Goal: Answer question/provide support

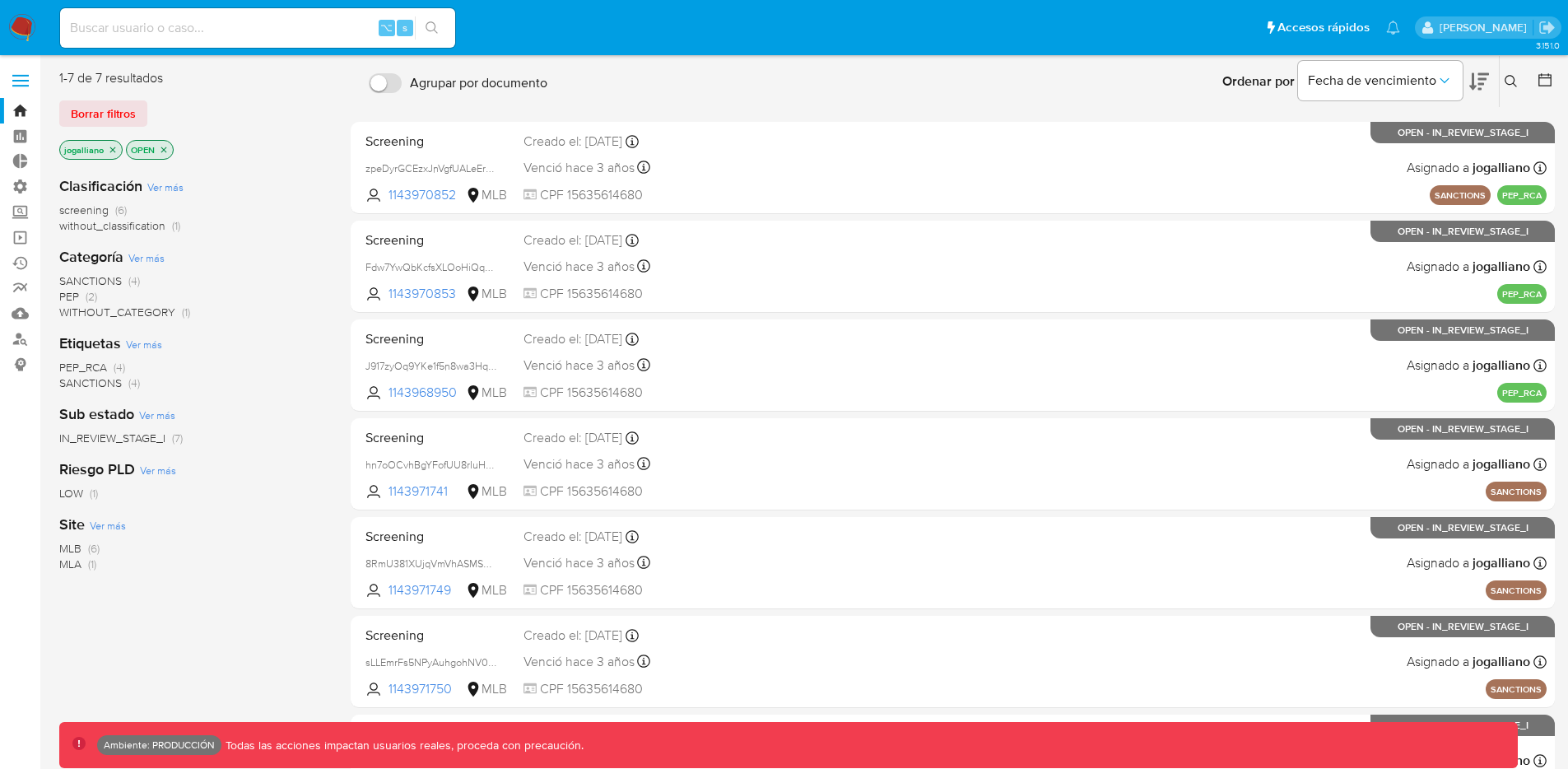
click at [112, 153] on icon "close-filter" at bounding box center [113, 150] width 10 height 10
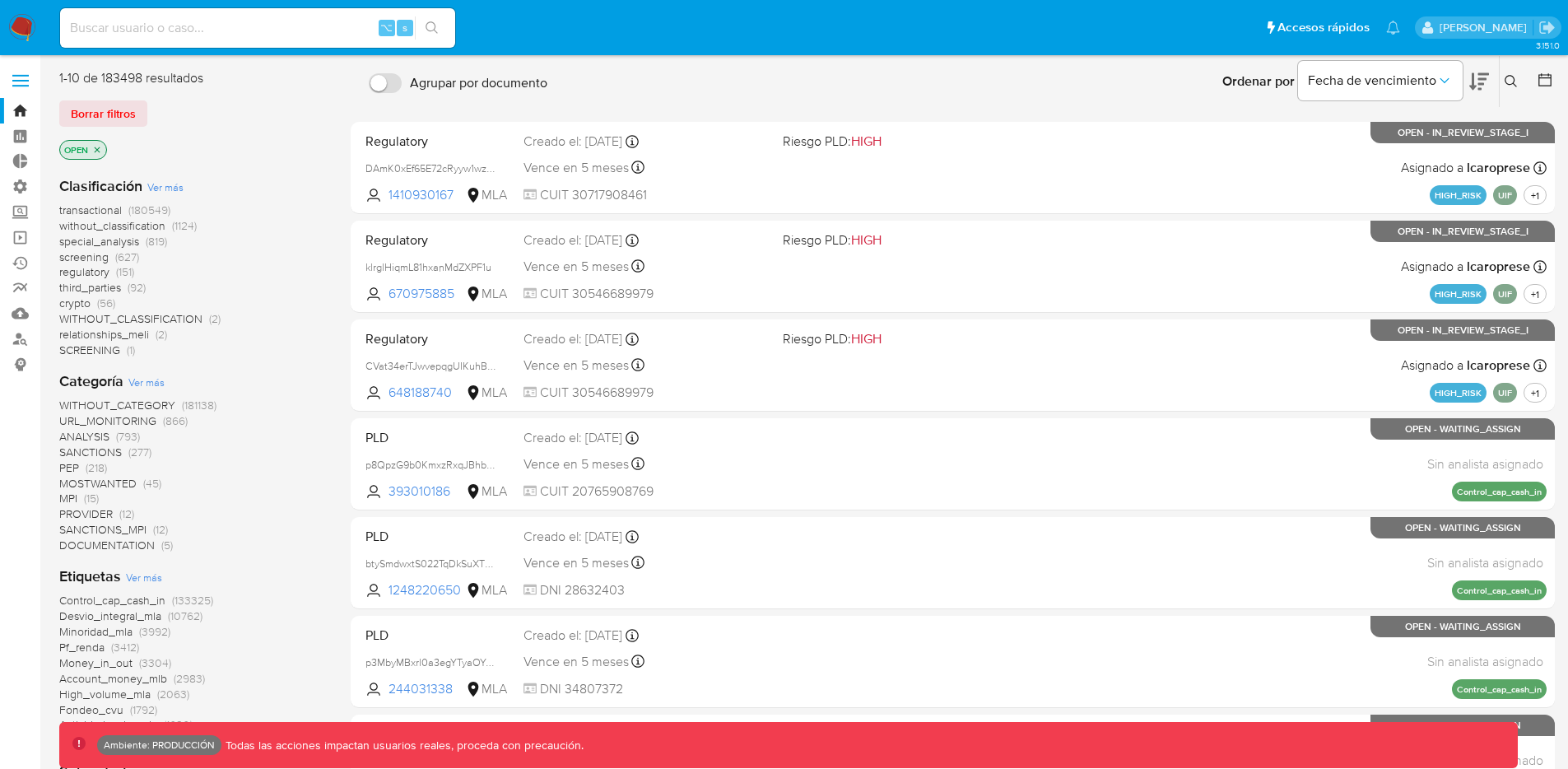
click at [85, 253] on span "screening" at bounding box center [84, 257] width 49 height 17
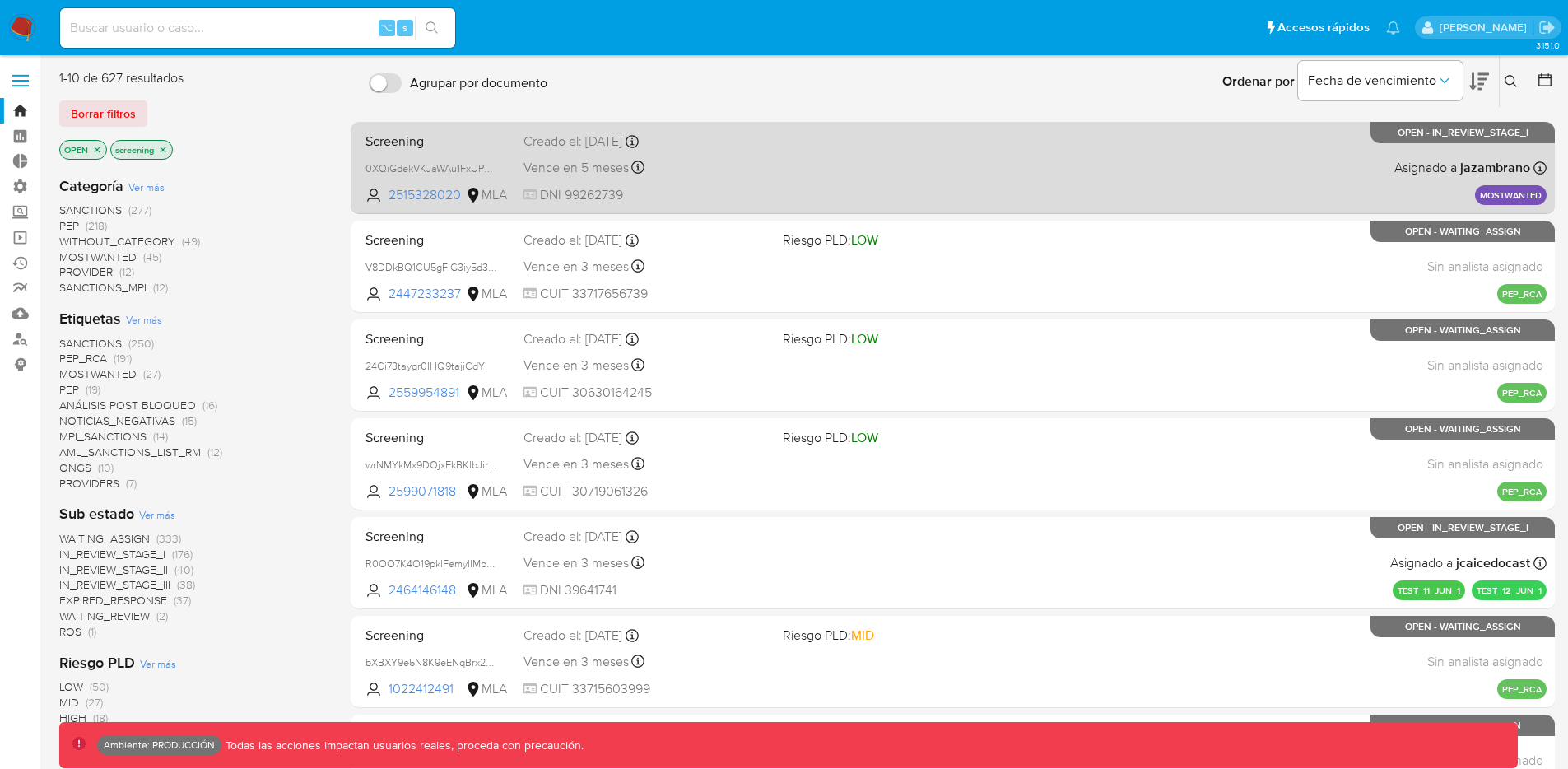
click at [1022, 191] on div "Screening 0XQiGdekVKJaWAu1FxUPvD9t 2515328020 MLA Creado el: 24/06/2025 Creado …" at bounding box center [952, 167] width 1187 height 83
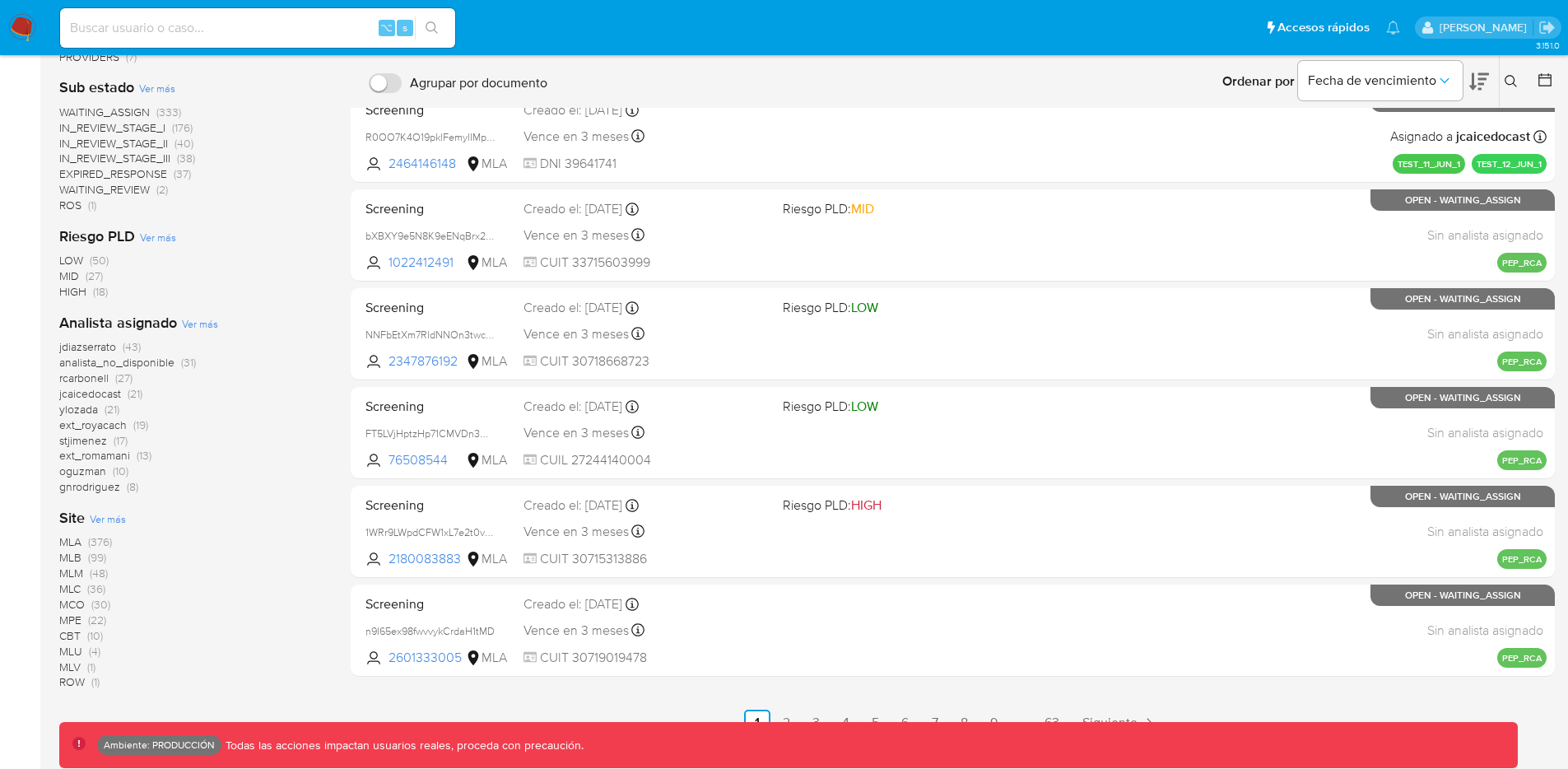
scroll to position [437, 0]
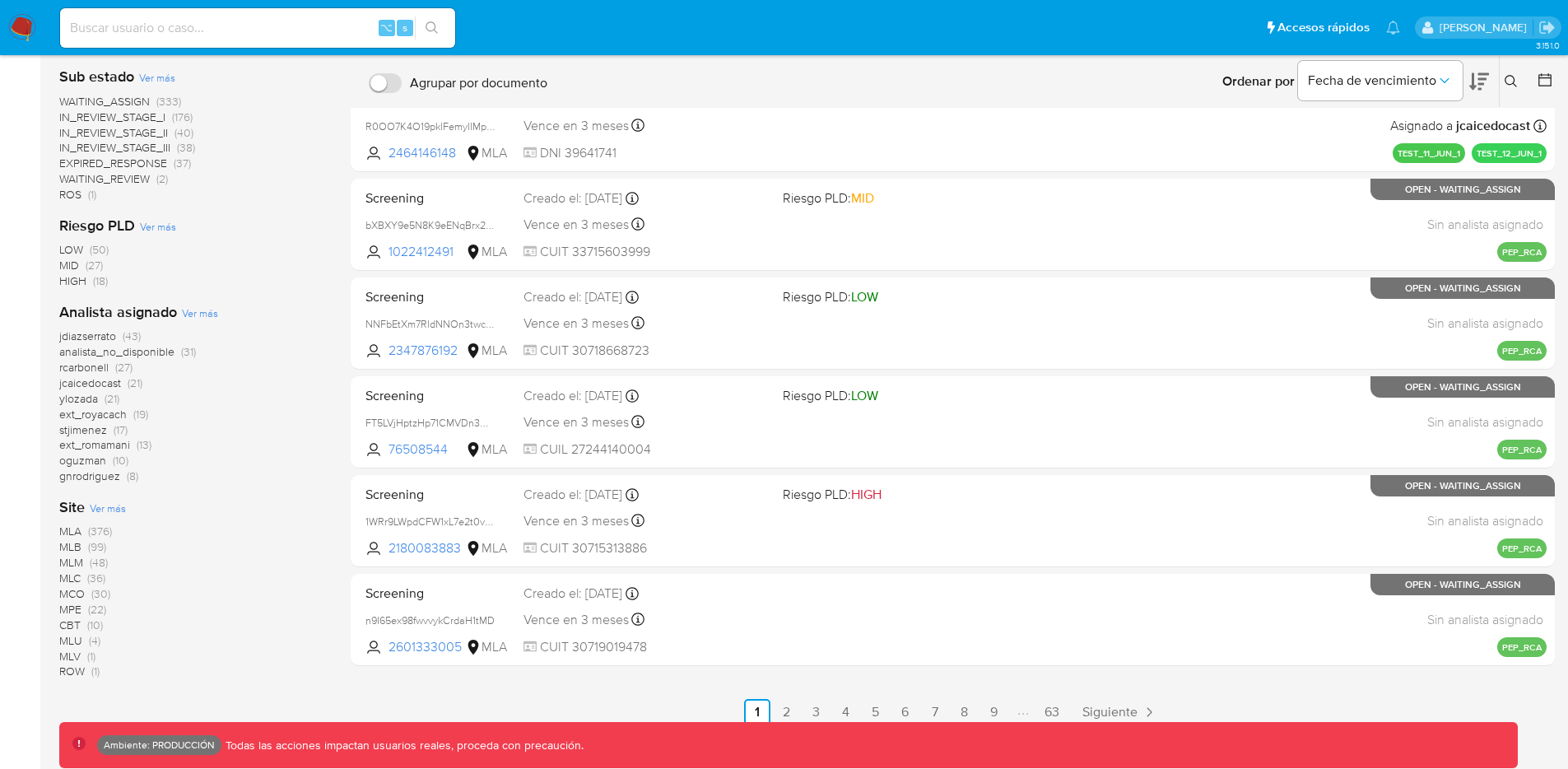
click at [69, 538] on span "MLB" at bounding box center [71, 546] width 22 height 17
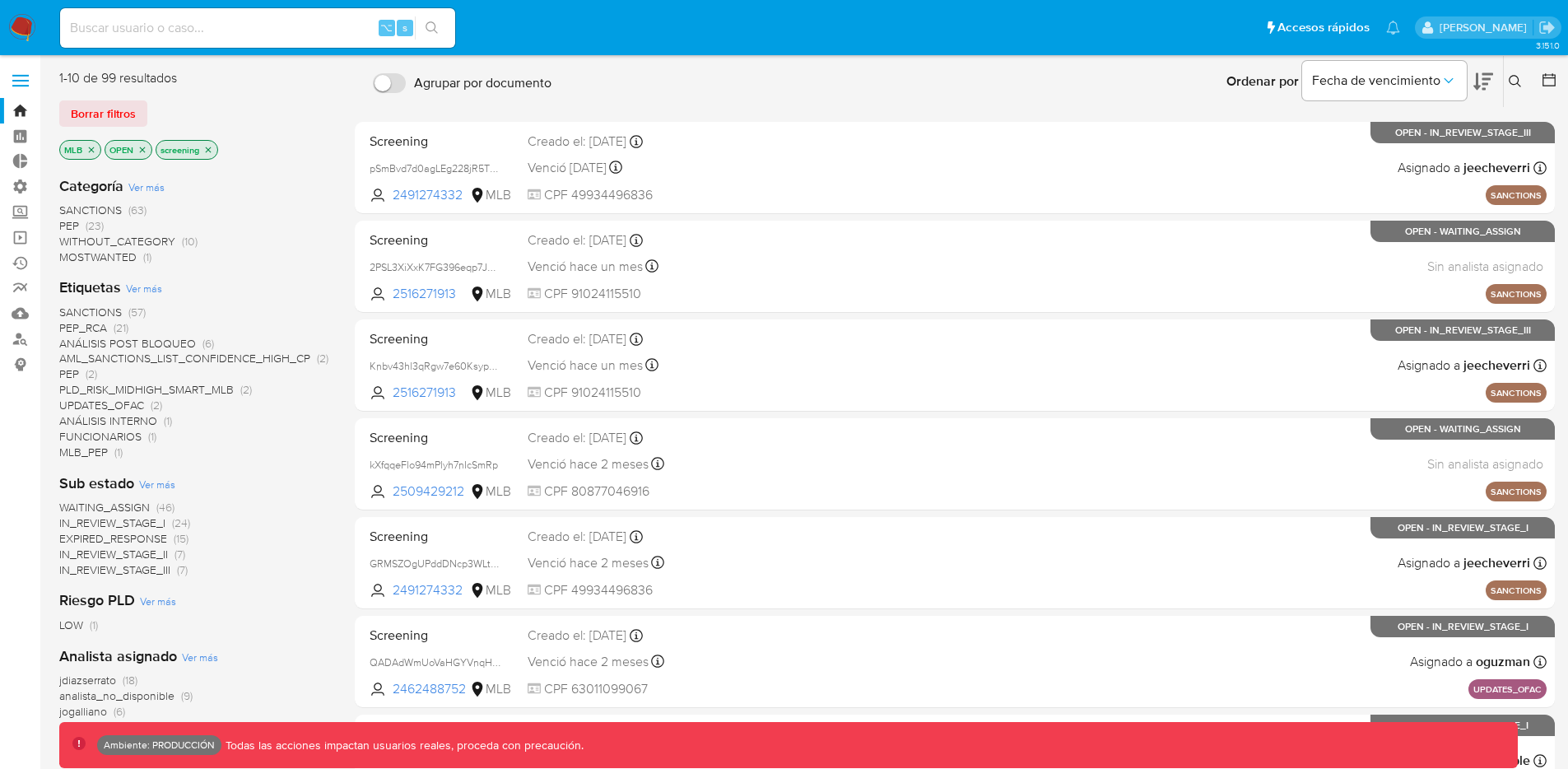
click at [91, 208] on span "SANCTIONS" at bounding box center [90, 210] width 62 height 17
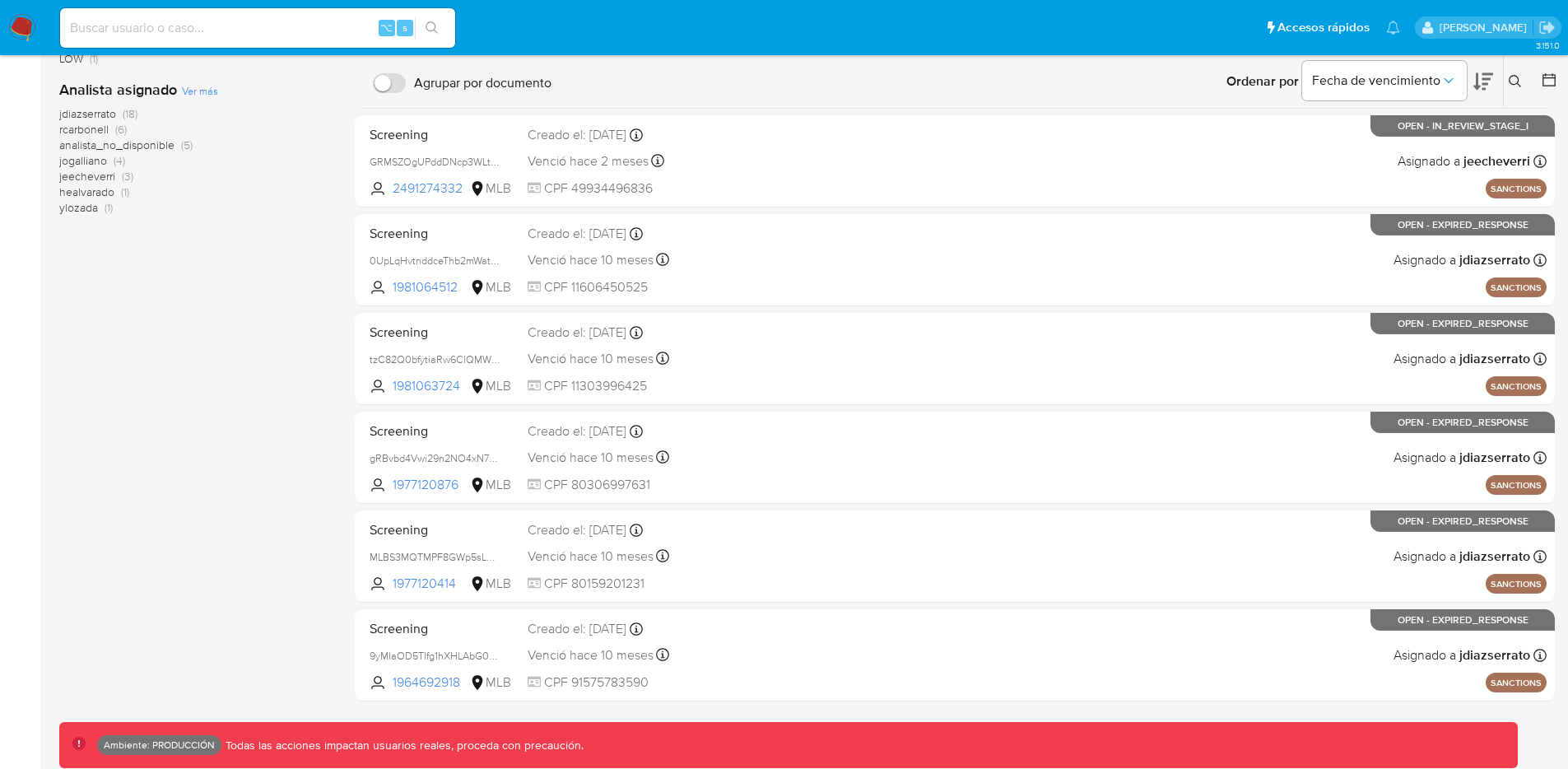
scroll to position [404, 0]
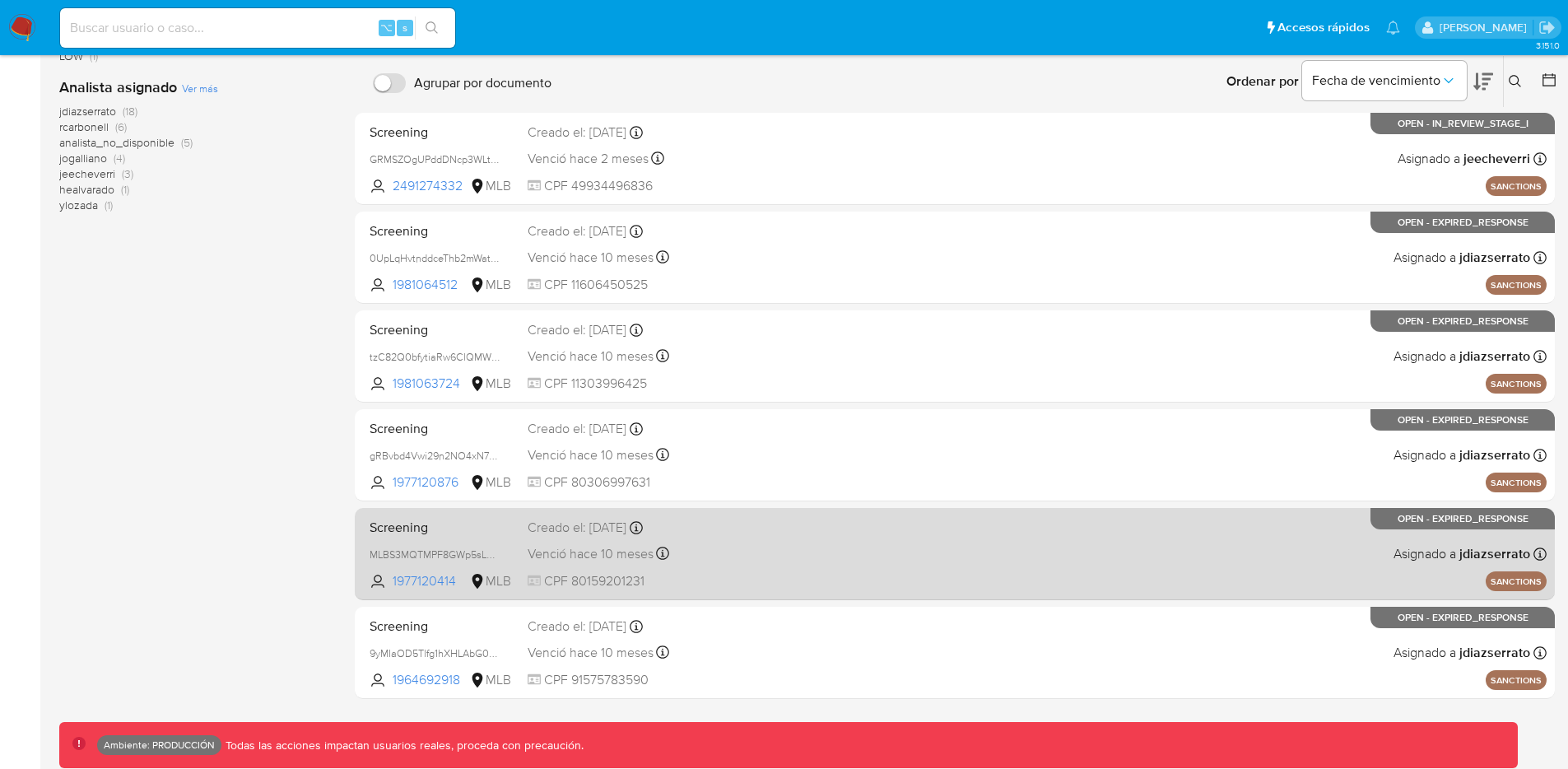
click at [1034, 523] on div "Screening MLBS3MQTMPF8GWp5sLmFRaie 1977120414 MLB Creado el: 04/09/2024 Creado …" at bounding box center [954, 553] width 1183 height 83
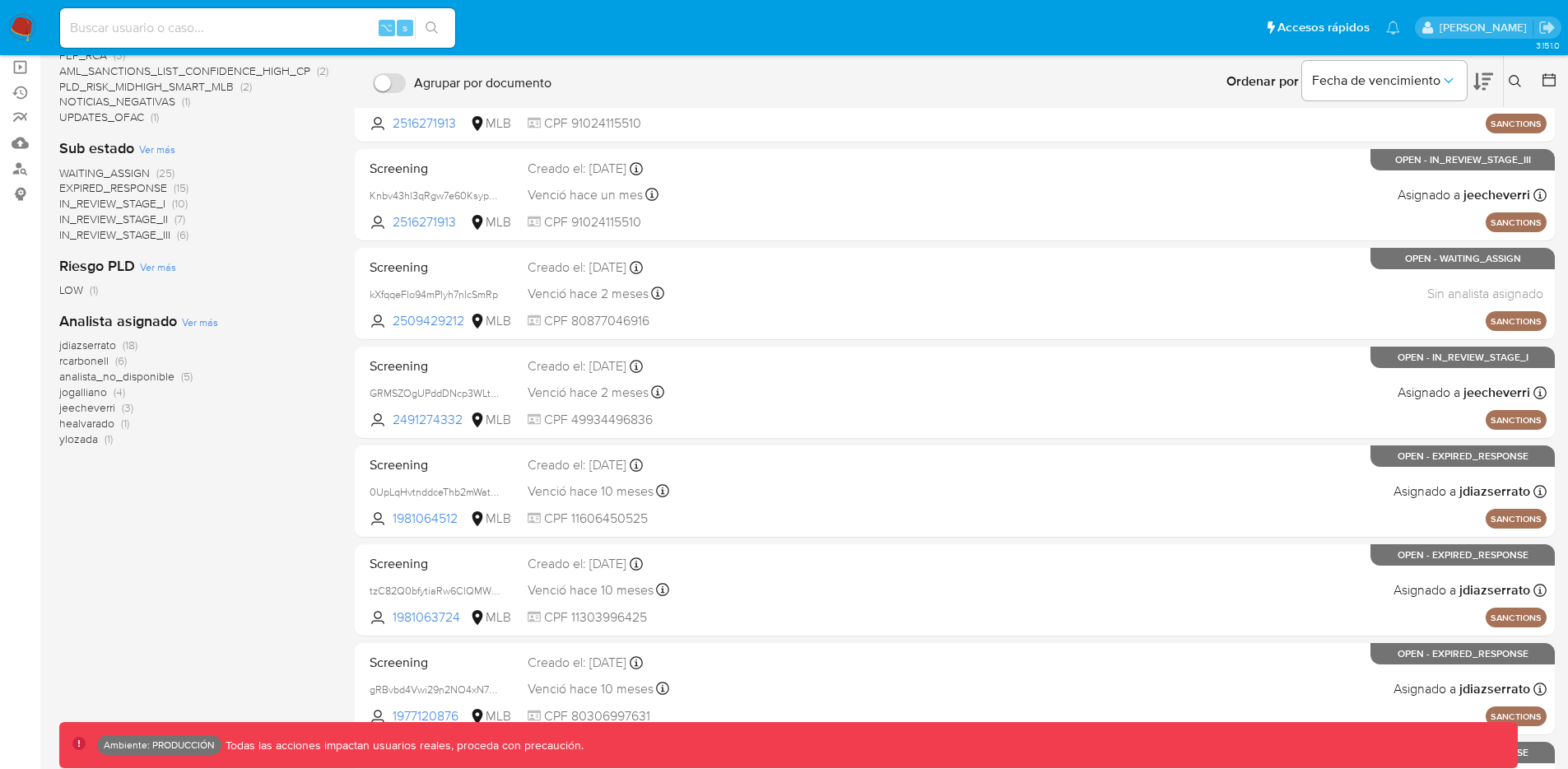
scroll to position [0, 0]
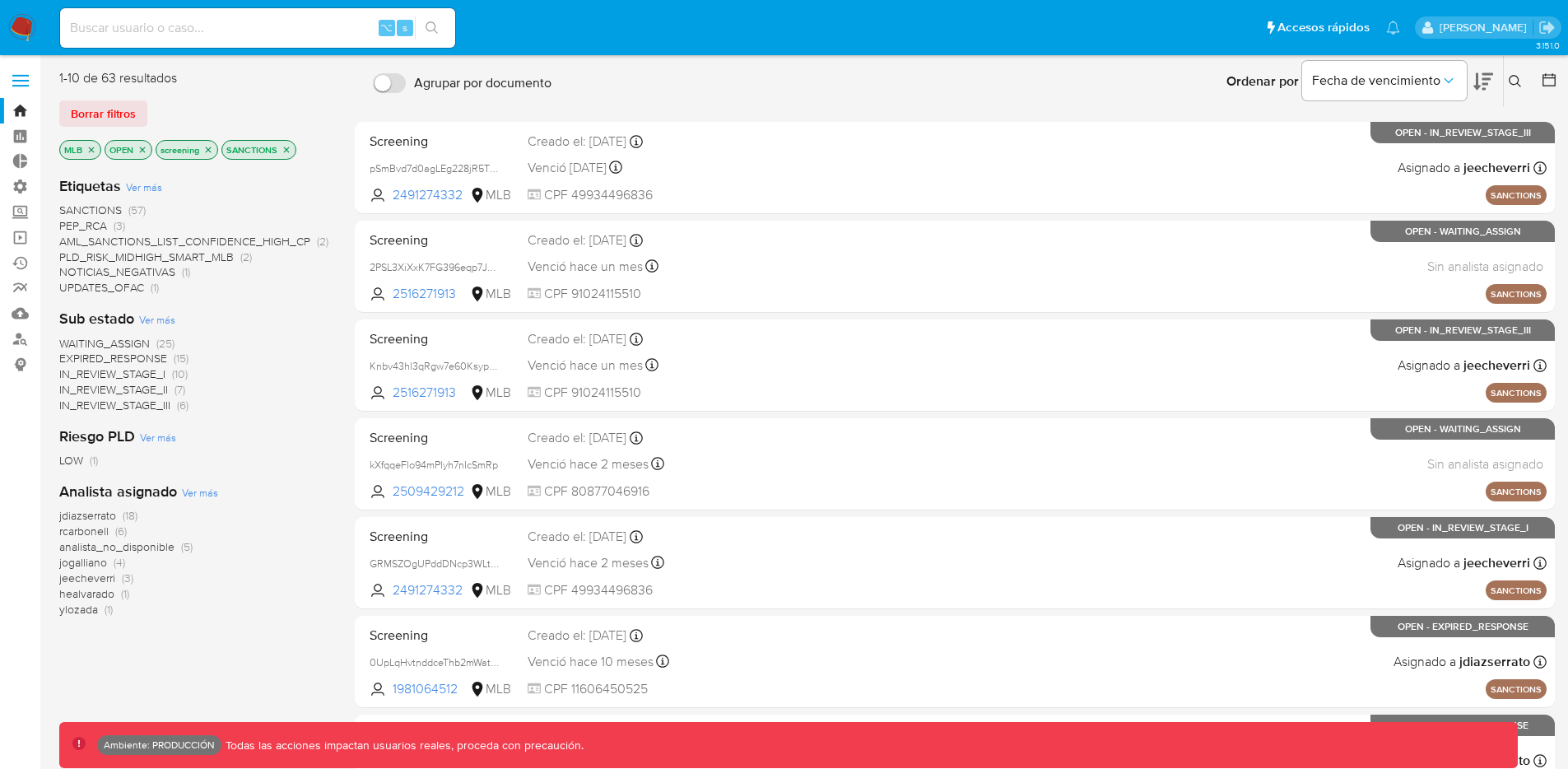
click at [99, 122] on span "Borrar filtros" at bounding box center [103, 114] width 65 height 23
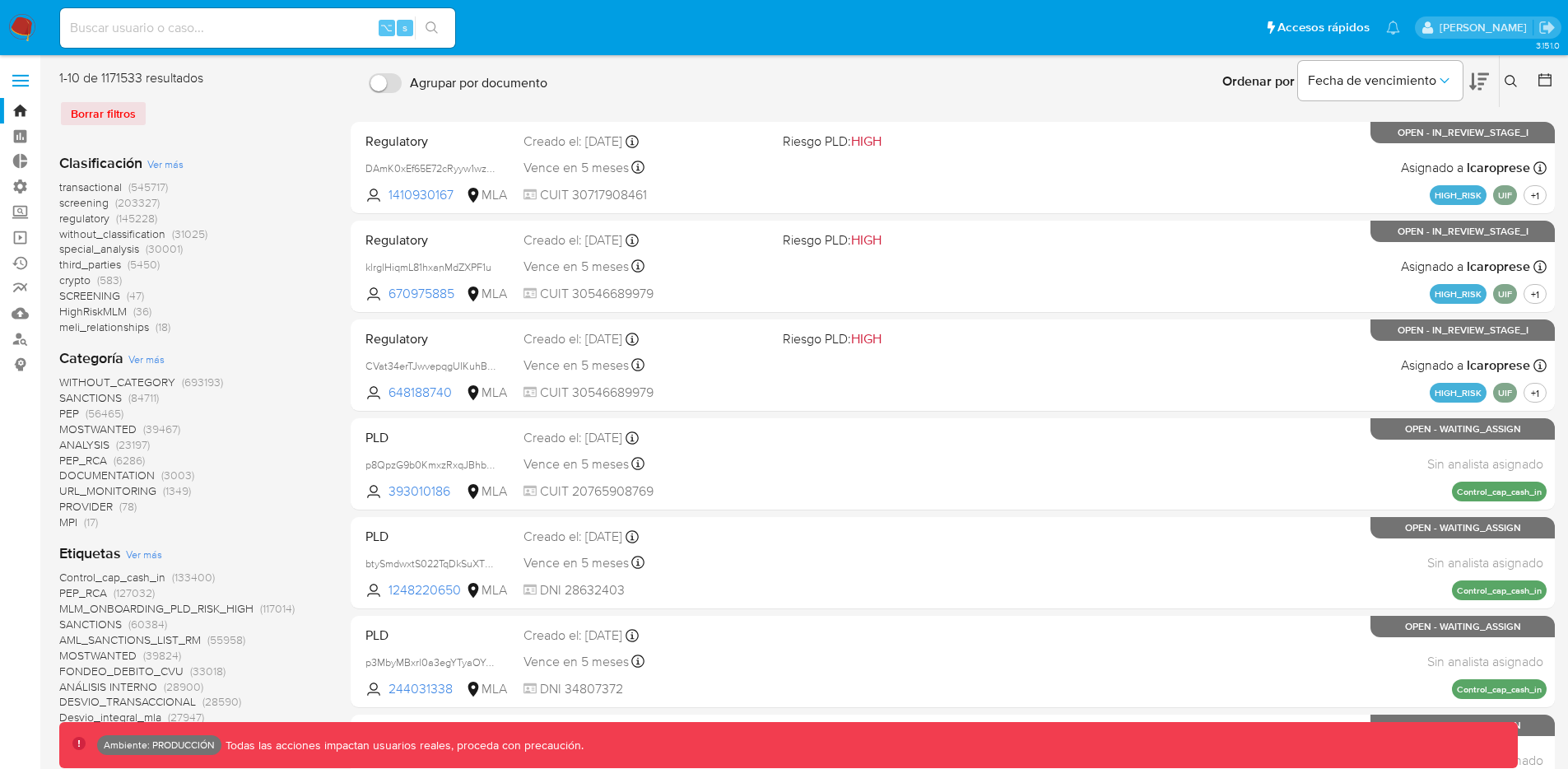
click at [36, 34] on nav "Pausado Ver notificaciones ⌥ s Accesos rápidos Presiona las siguientes teclas p…" at bounding box center [784, 27] width 1568 height 55
click at [15, 28] on img at bounding box center [22, 28] width 28 height 28
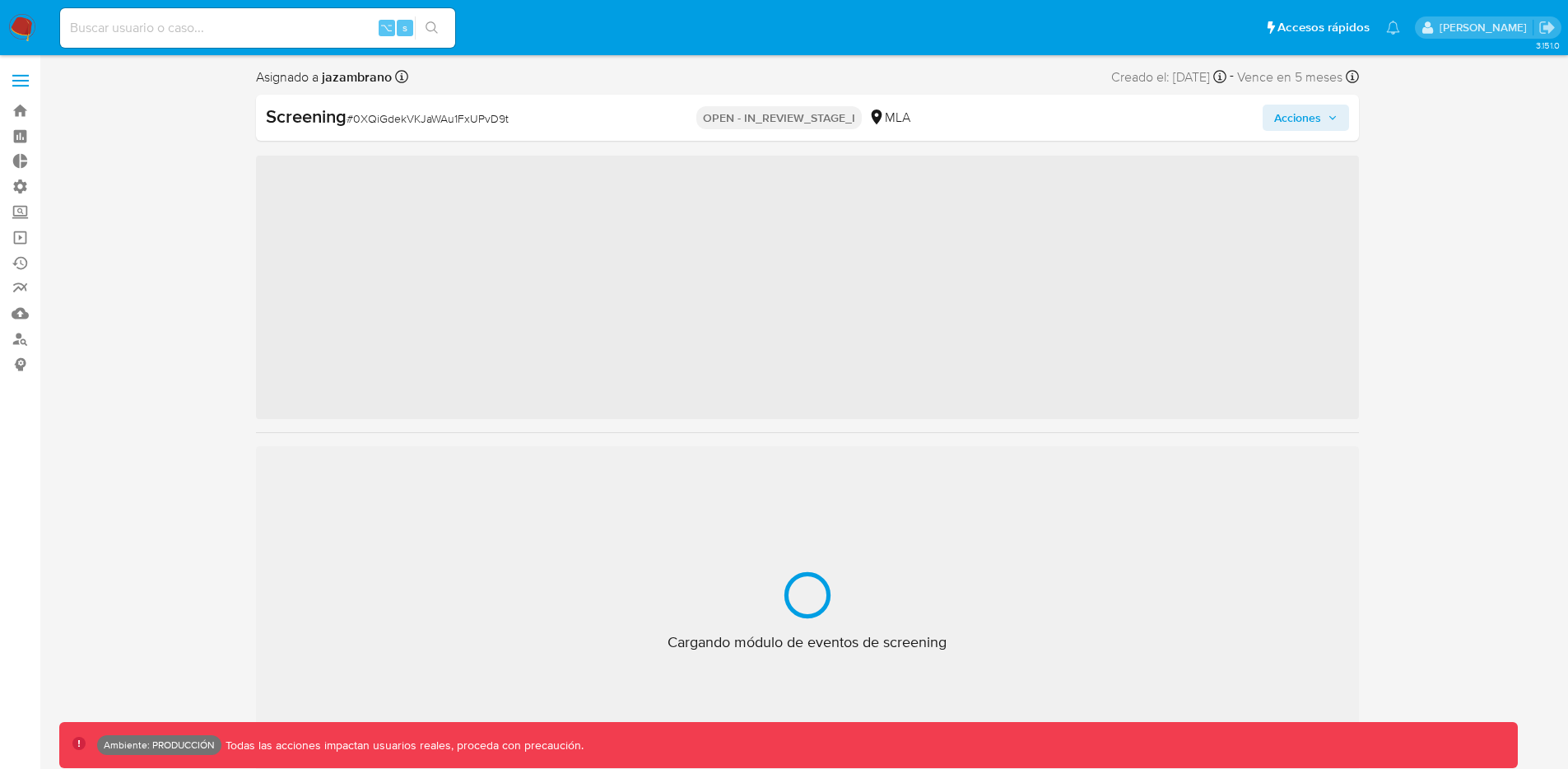
scroll to position [735, 0]
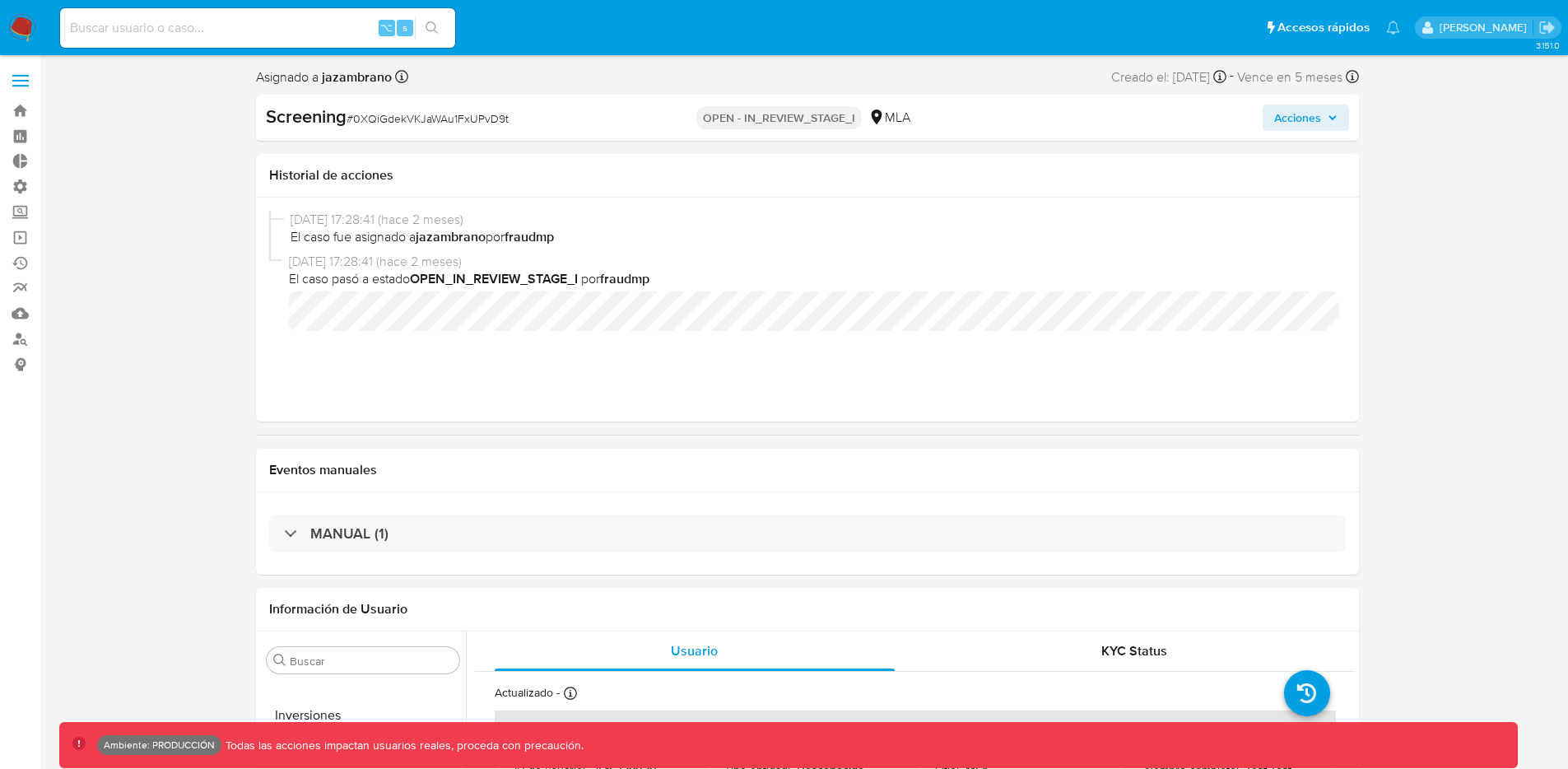
select select "10"
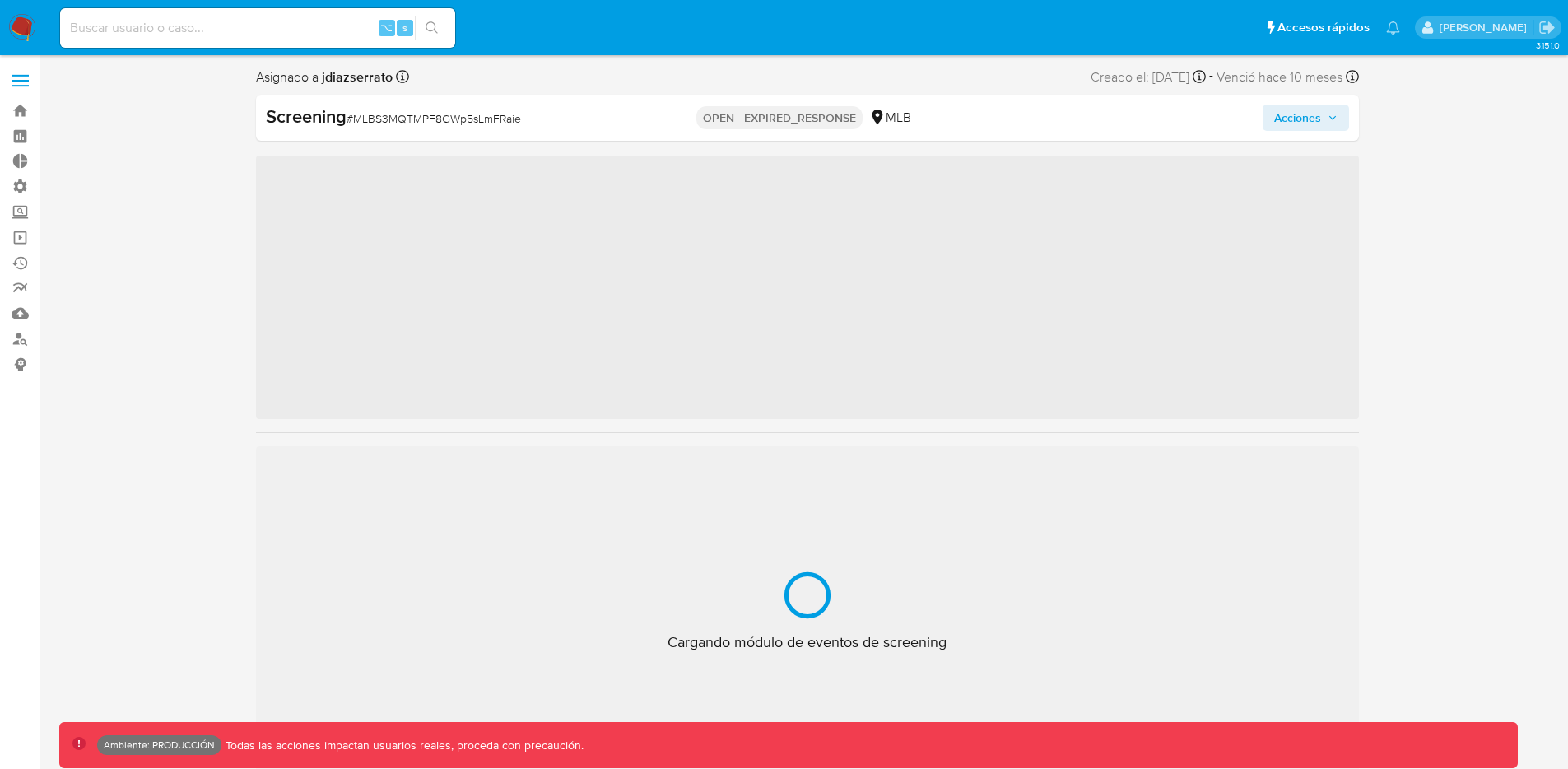
scroll to position [695, 0]
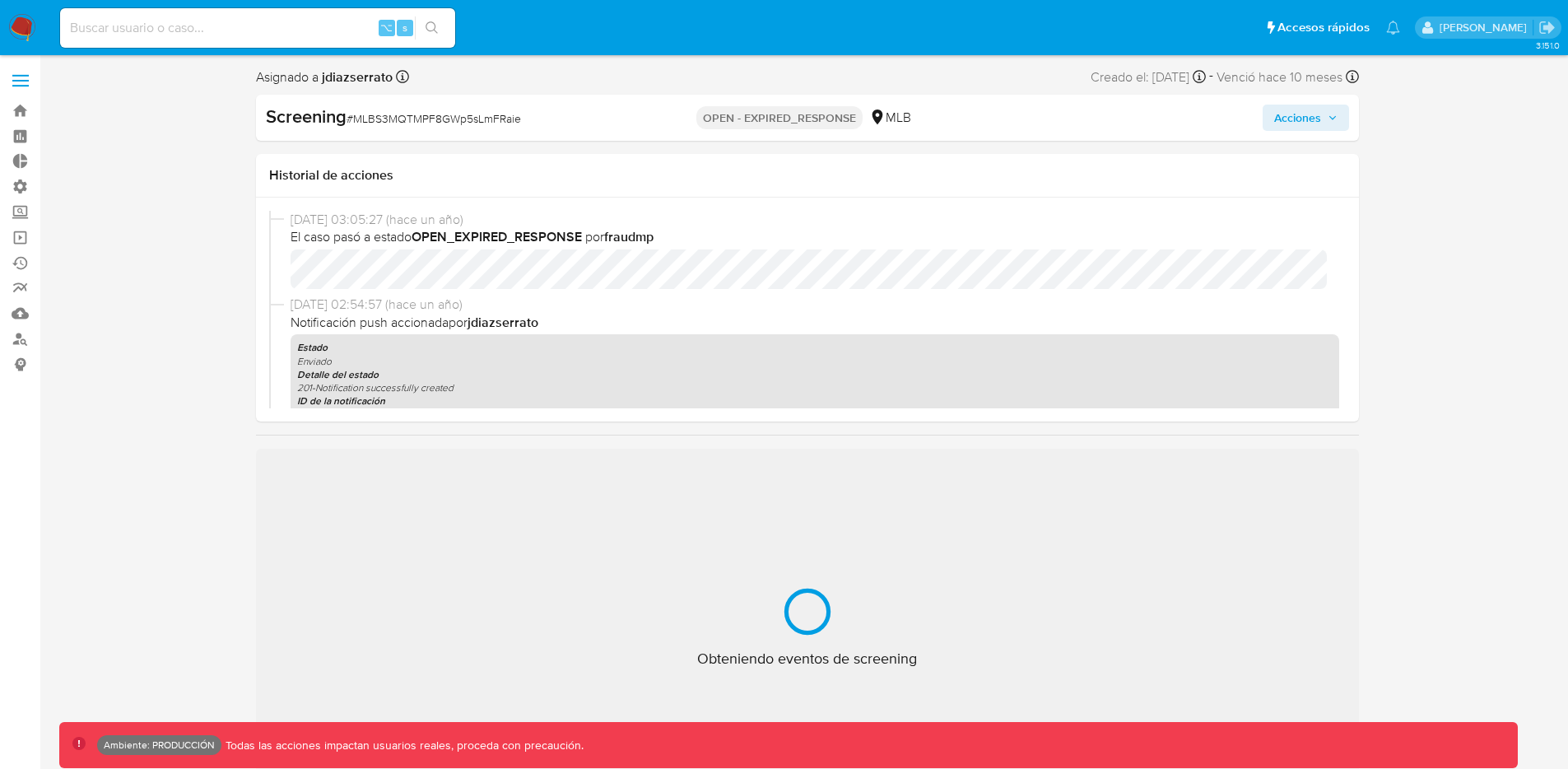
select select "10"
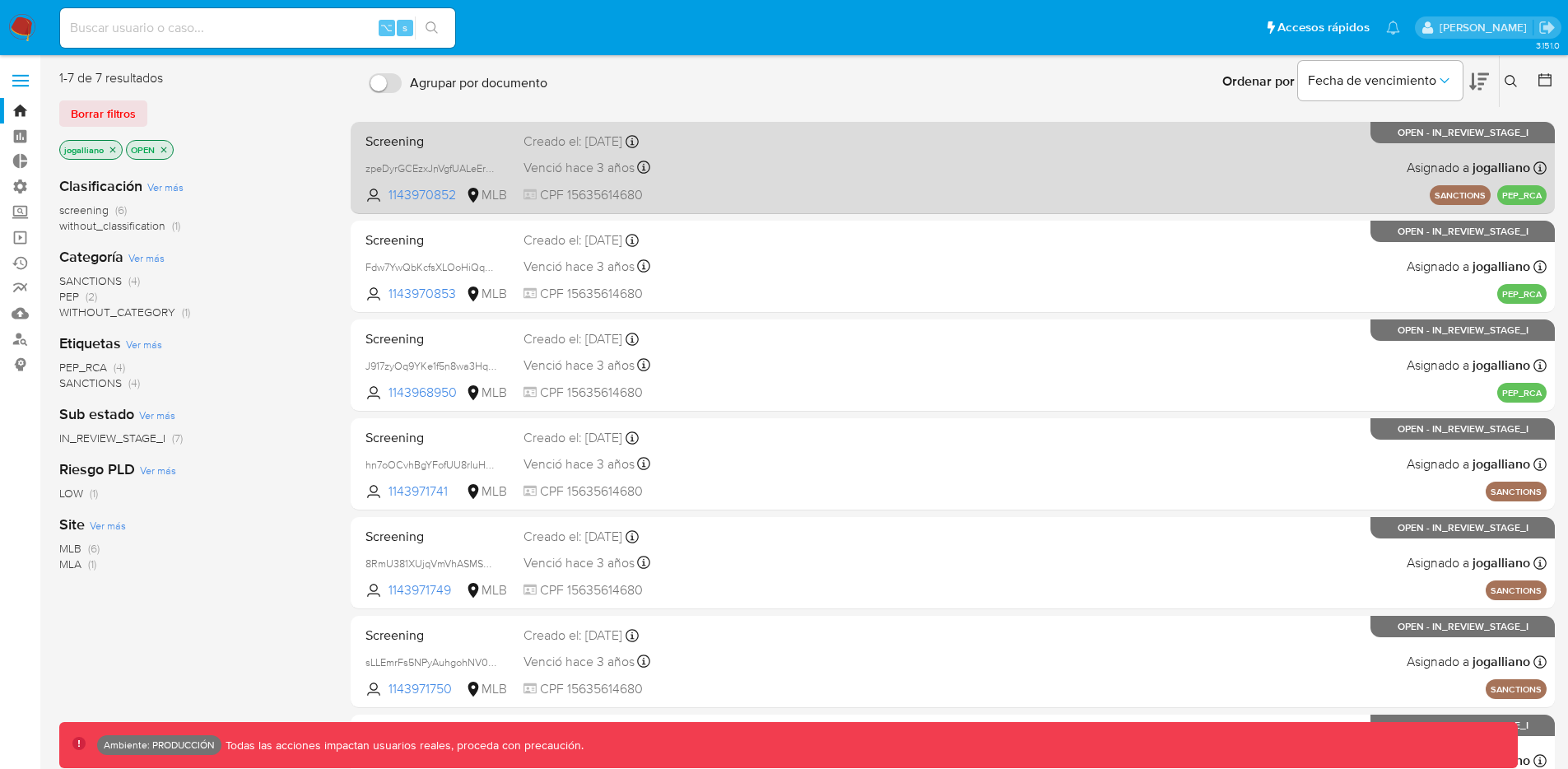
click at [861, 141] on div "Screening zpeDyrGCEzxJnVgfUALeEr5A 1143970852 MLB Creado el: 22/06/2022 Creado …" at bounding box center [952, 167] width 1187 height 83
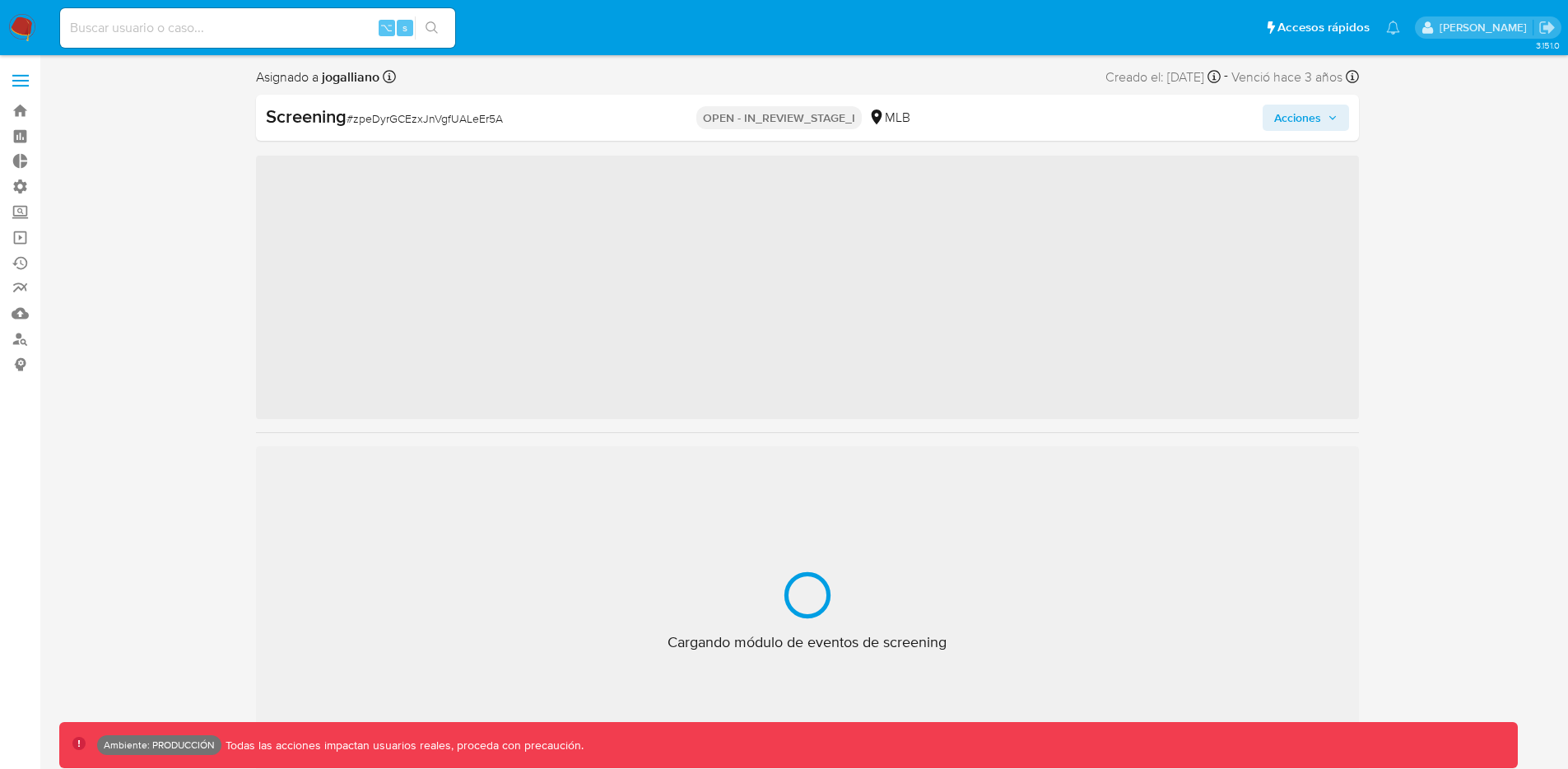
scroll to position [735, 0]
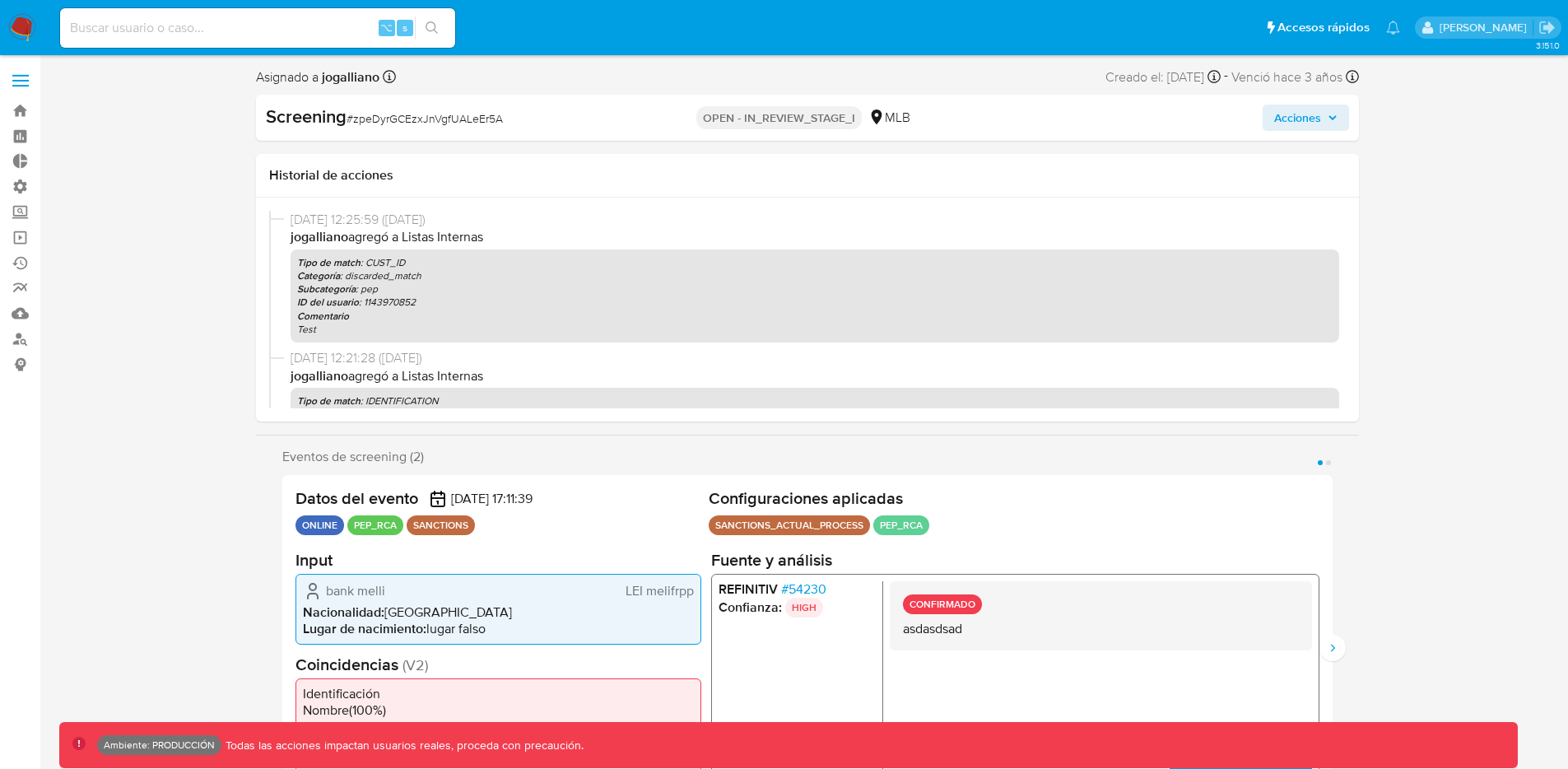
select select "10"
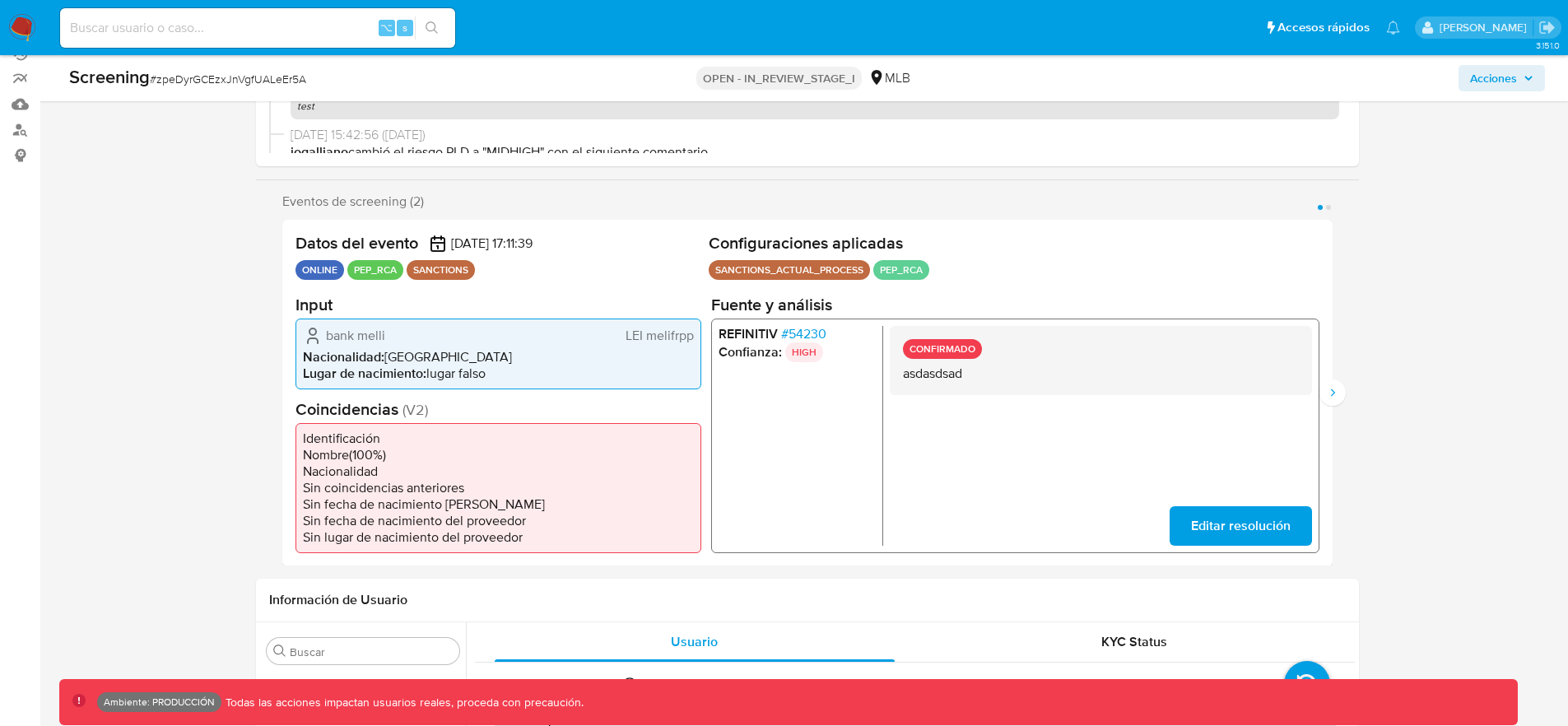
scroll to position [195, 0]
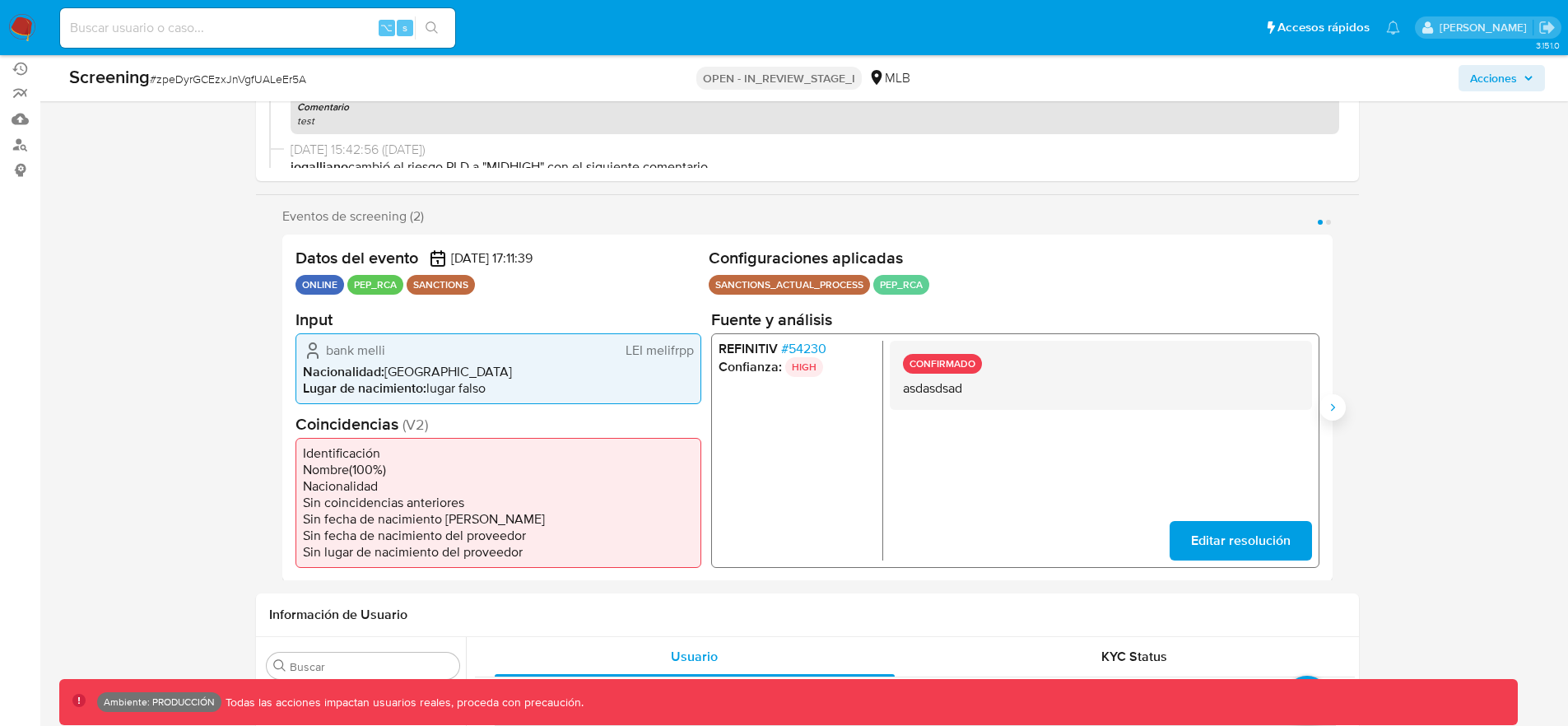
click at [1335, 400] on icon "Siguiente" at bounding box center [1332, 407] width 13 height 13
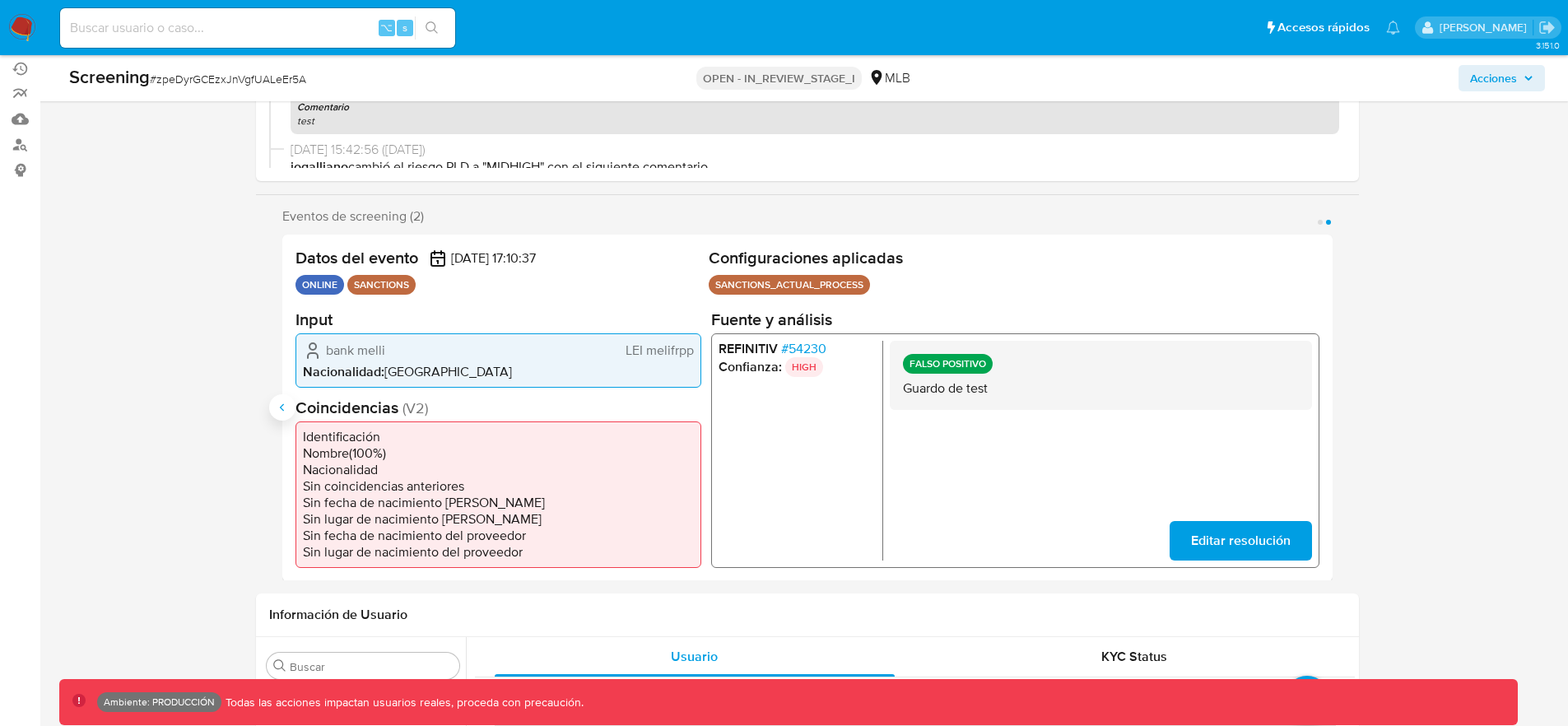
click at [290, 414] on button "Anterior" at bounding box center [282, 407] width 26 height 26
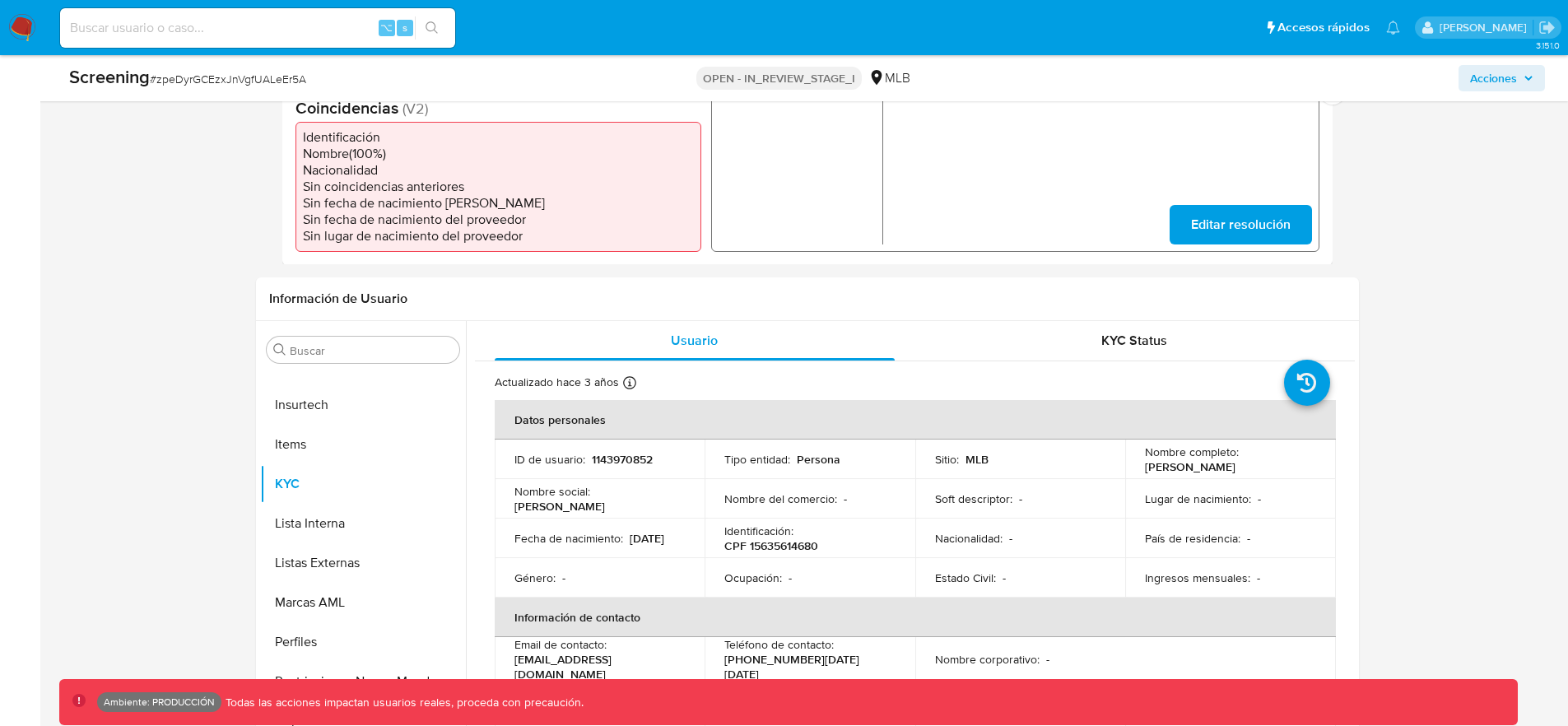
scroll to position [514, 0]
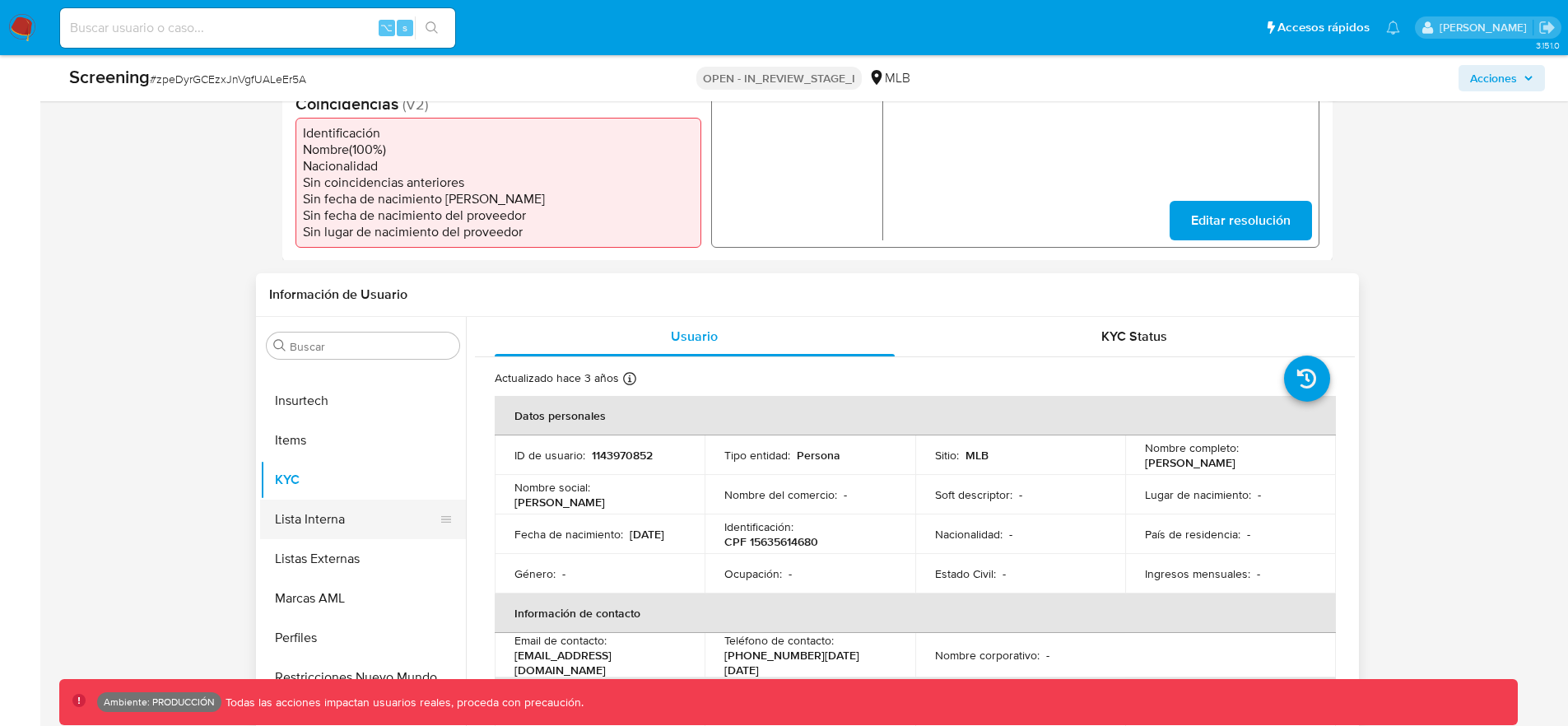
drag, startPoint x: 291, startPoint y: 517, endPoint x: 379, endPoint y: 493, distance: 91.2
click at [293, 517] on button "Lista Interna" at bounding box center [356, 518] width 193 height 39
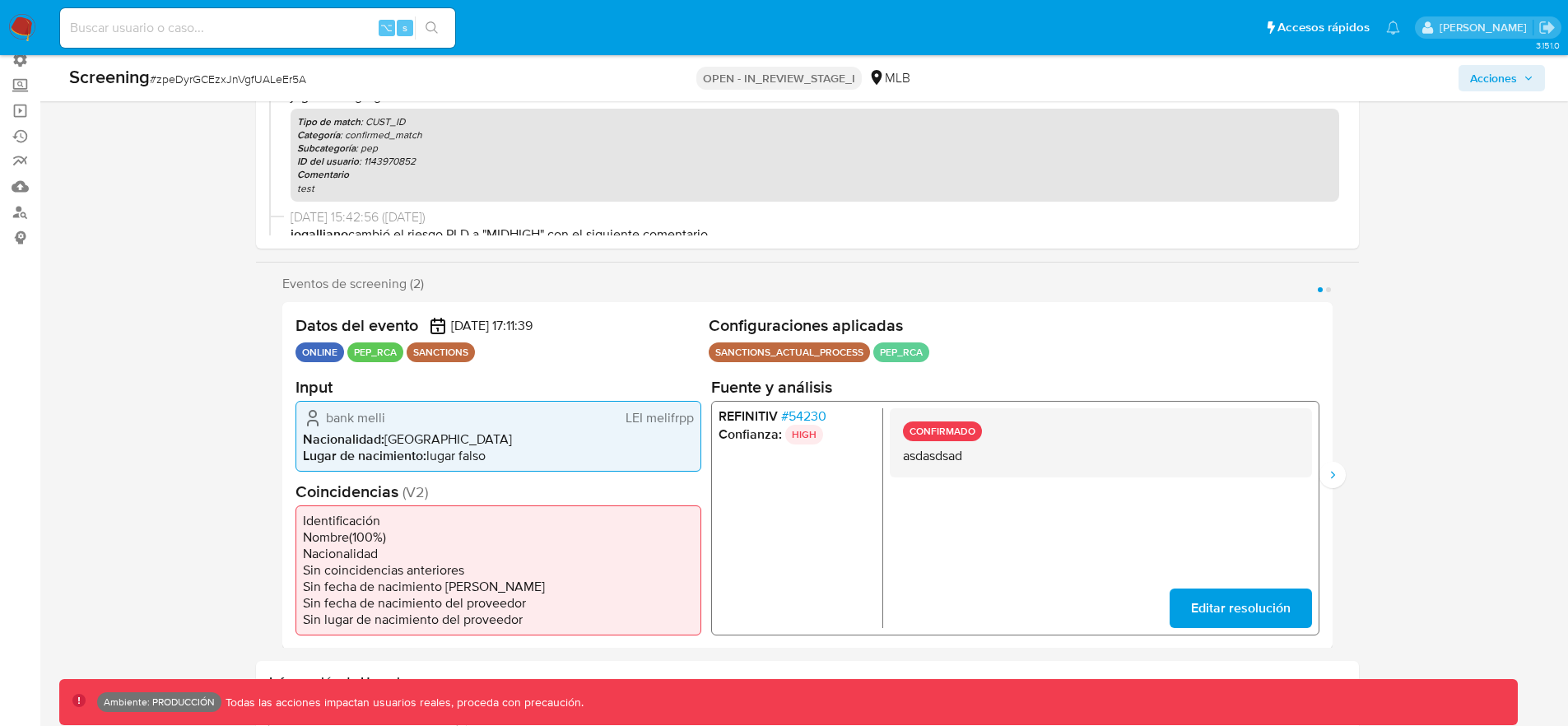
scroll to position [145, 0]
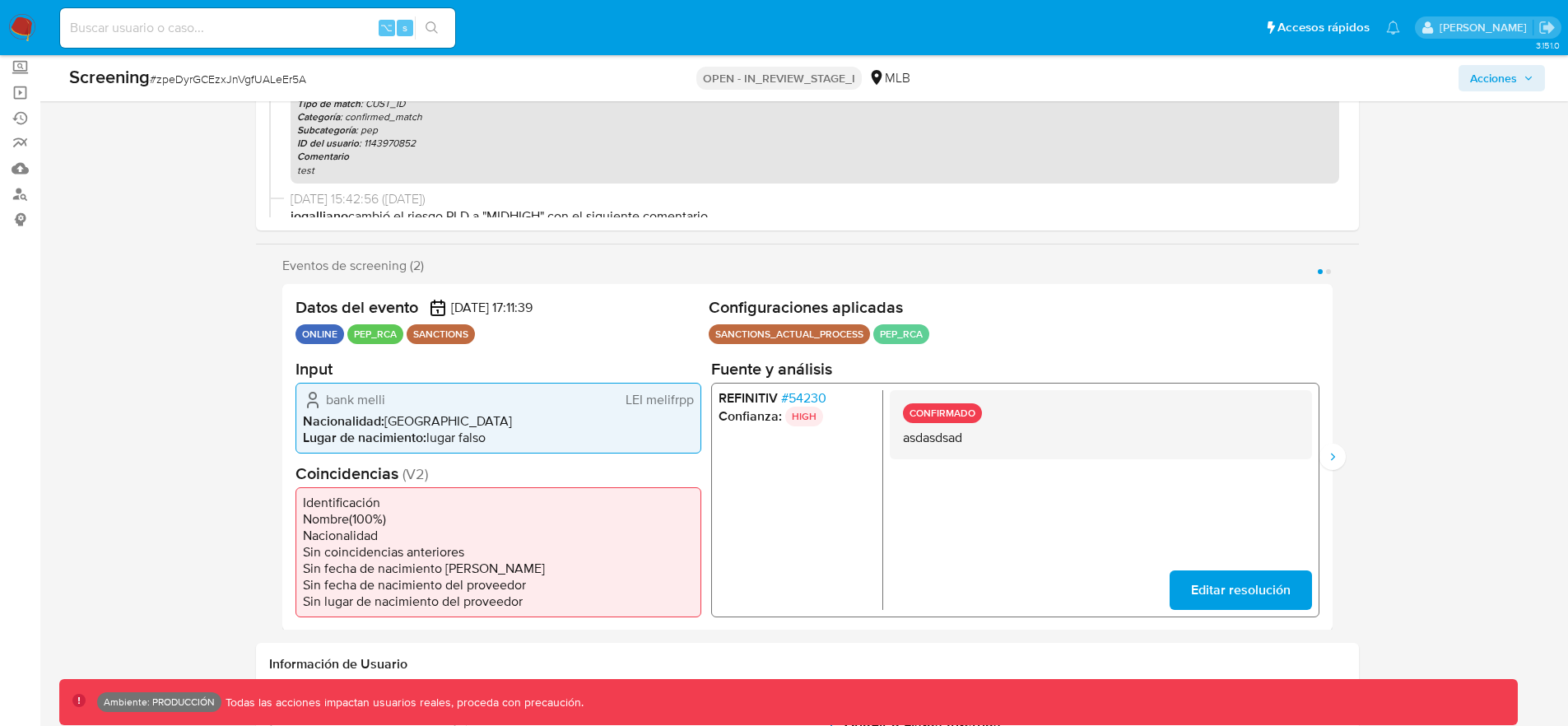
click at [1517, 78] on span "Acciones" at bounding box center [1502, 78] width 63 height 23
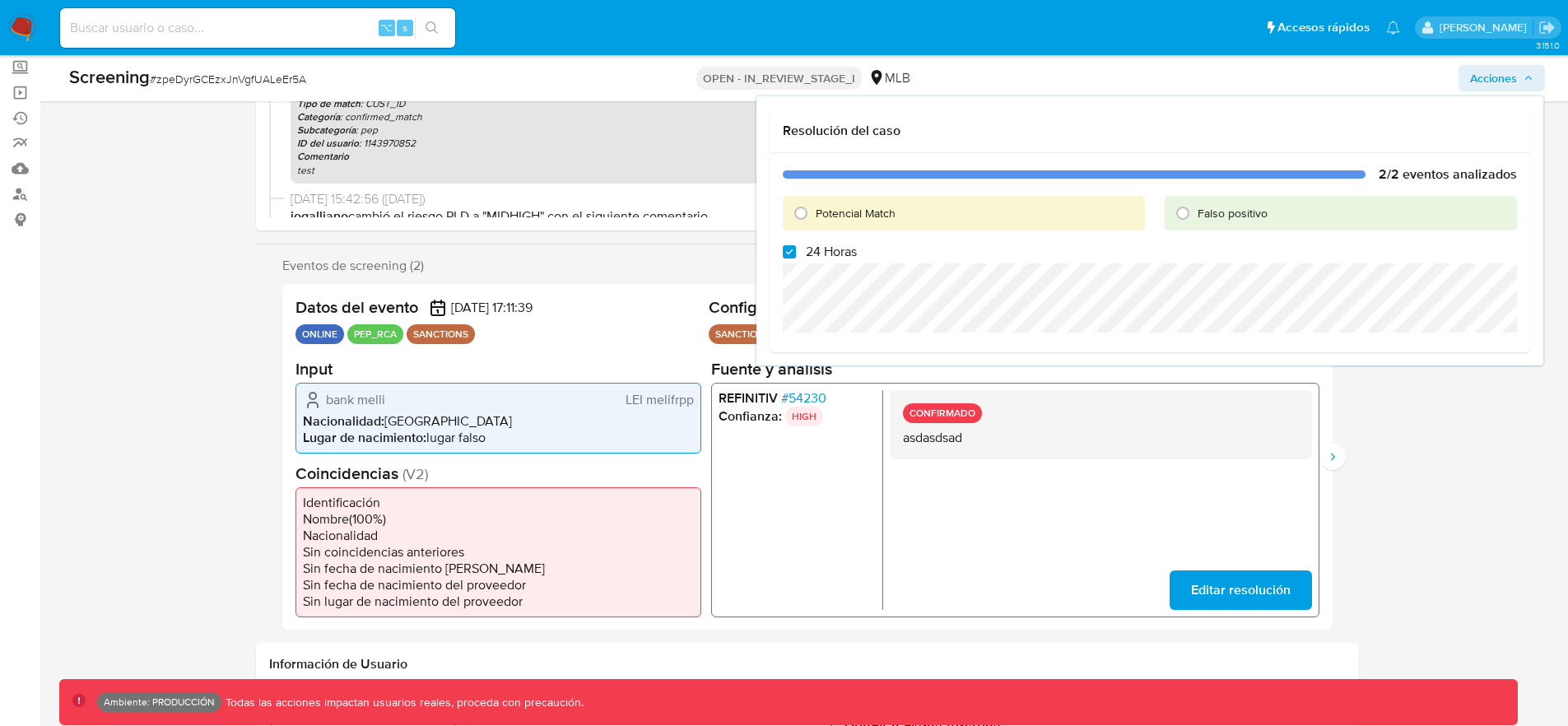
click at [1216, 208] on span "Falso positivo" at bounding box center [1232, 213] width 70 height 17
click at [1196, 208] on input "Falso positivo" at bounding box center [1183, 213] width 26 height 26
radio input "true"
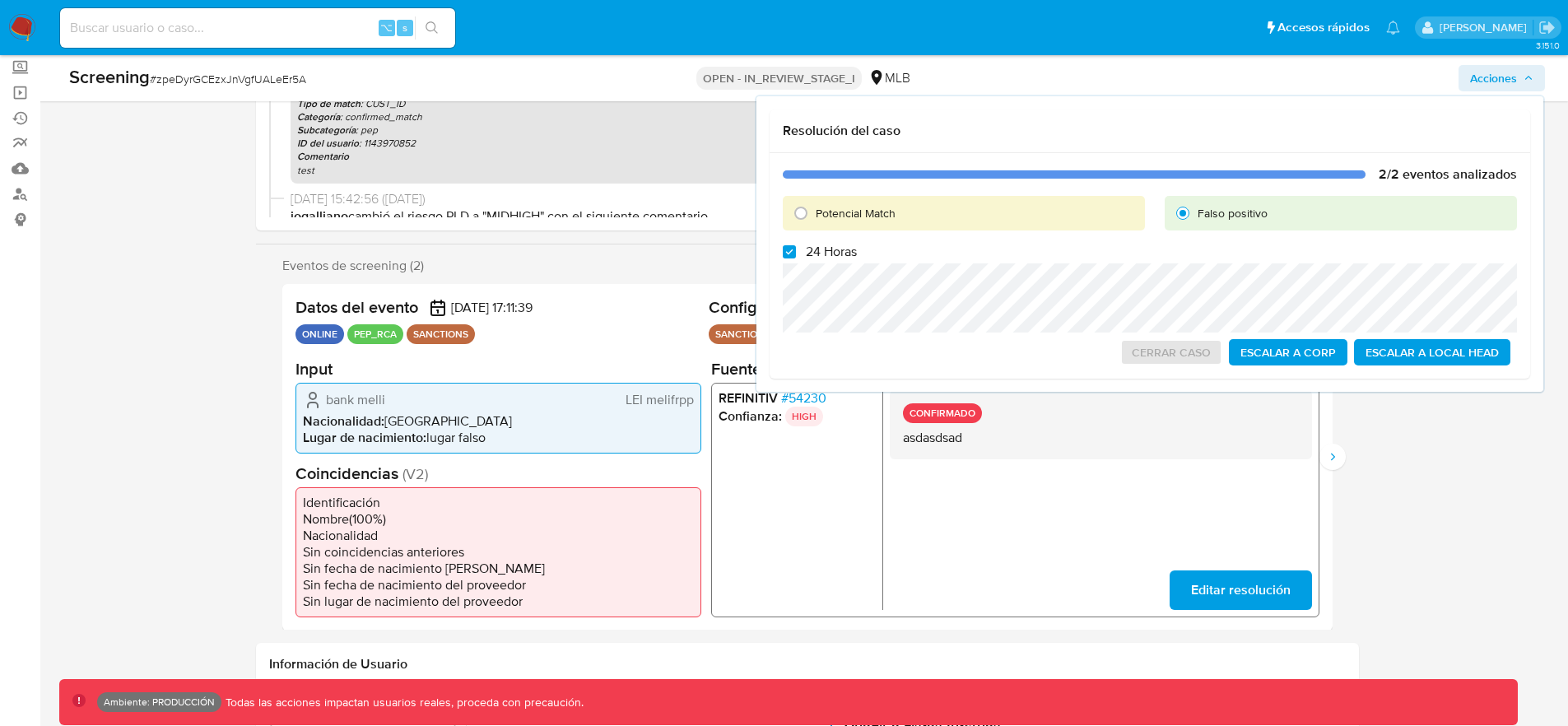
click at [968, 208] on div "Potencial Match" at bounding box center [964, 212] width 362 height 34
click at [790, 208] on input "Potencial Match" at bounding box center [801, 213] width 26 height 26
radio input "true"
click at [1306, 217] on div "Falso positivo" at bounding box center [1341, 212] width 352 height 34
drag, startPoint x: 889, startPoint y: 217, endPoint x: 835, endPoint y: 207, distance: 54.9
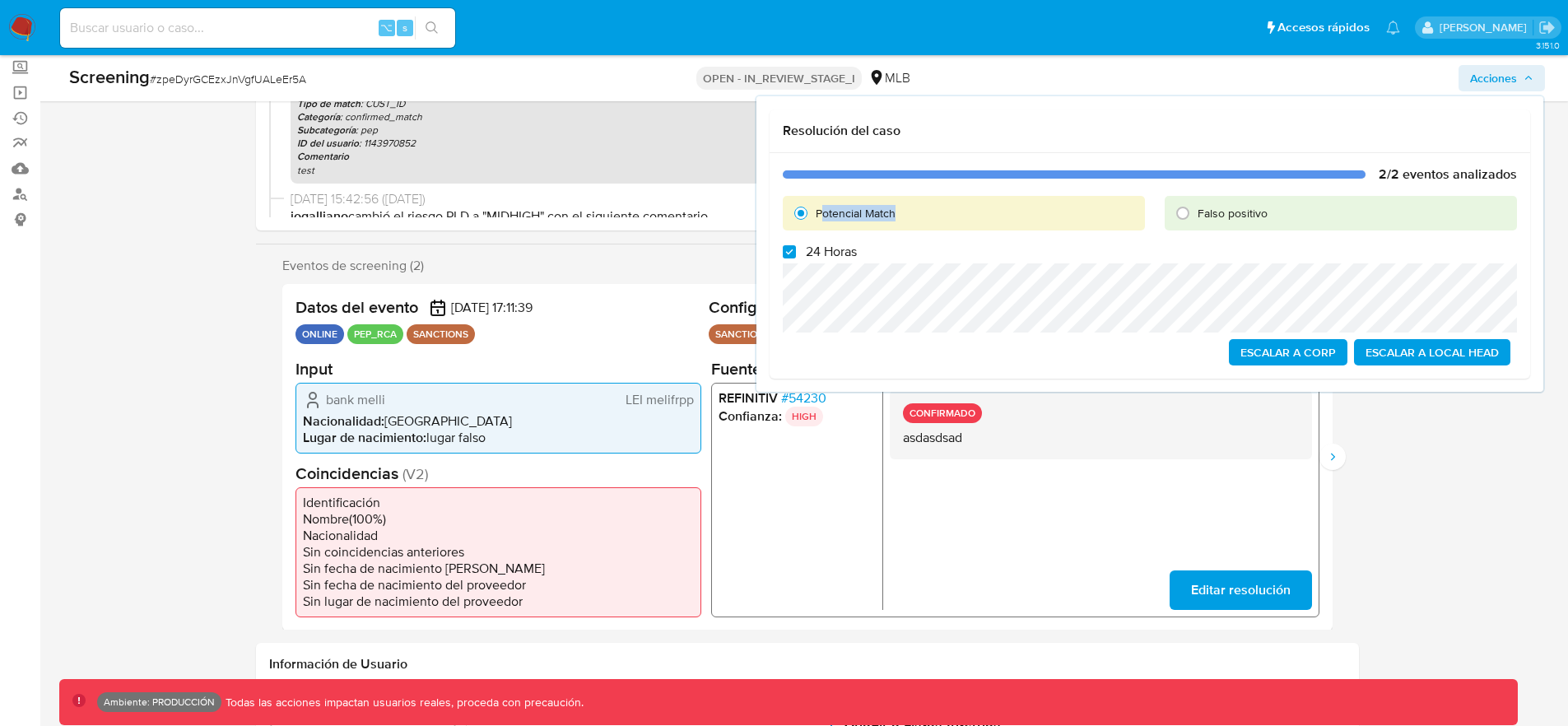
click at [828, 207] on div "Potencial Match" at bounding box center [964, 212] width 362 height 34
click at [946, 208] on div "Potencial Match" at bounding box center [964, 212] width 362 height 34
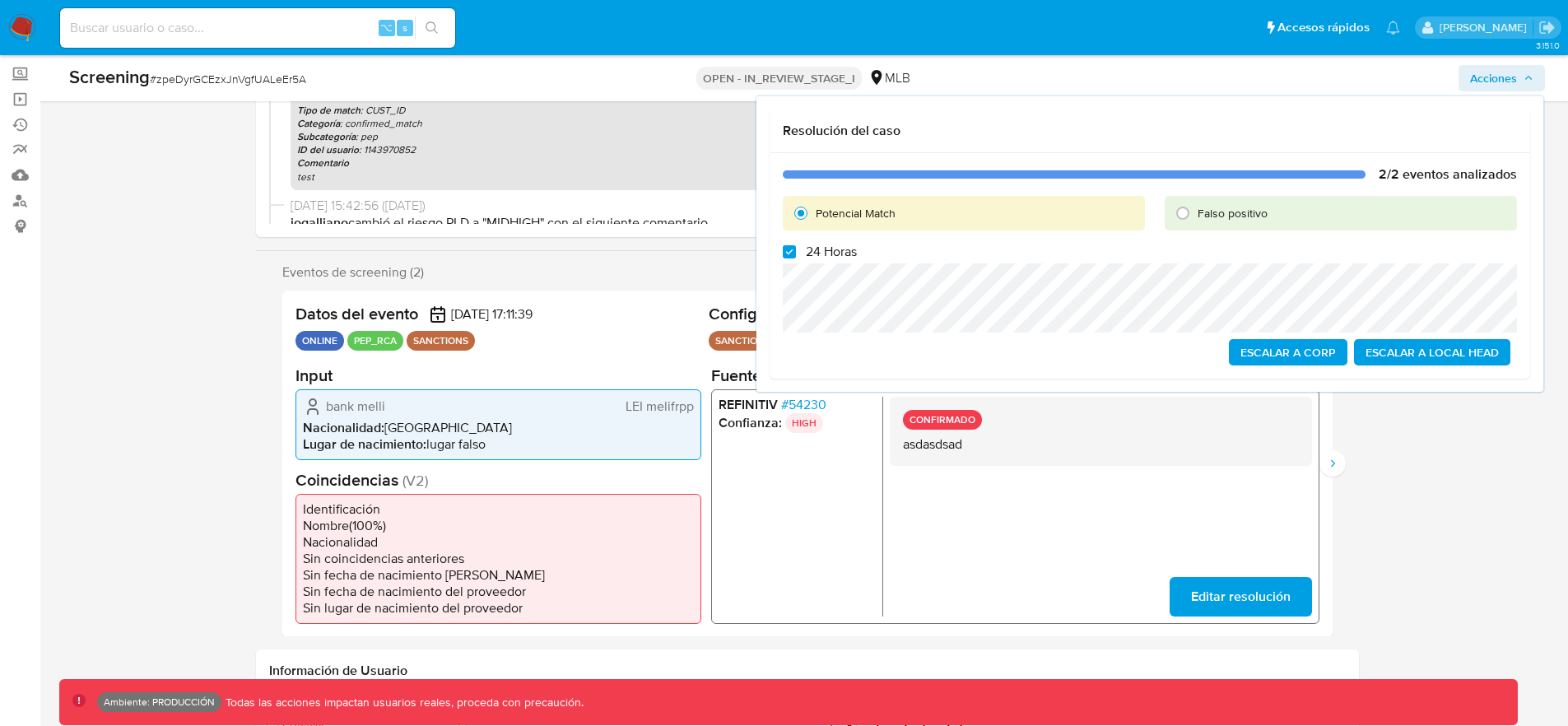
scroll to position [128, 0]
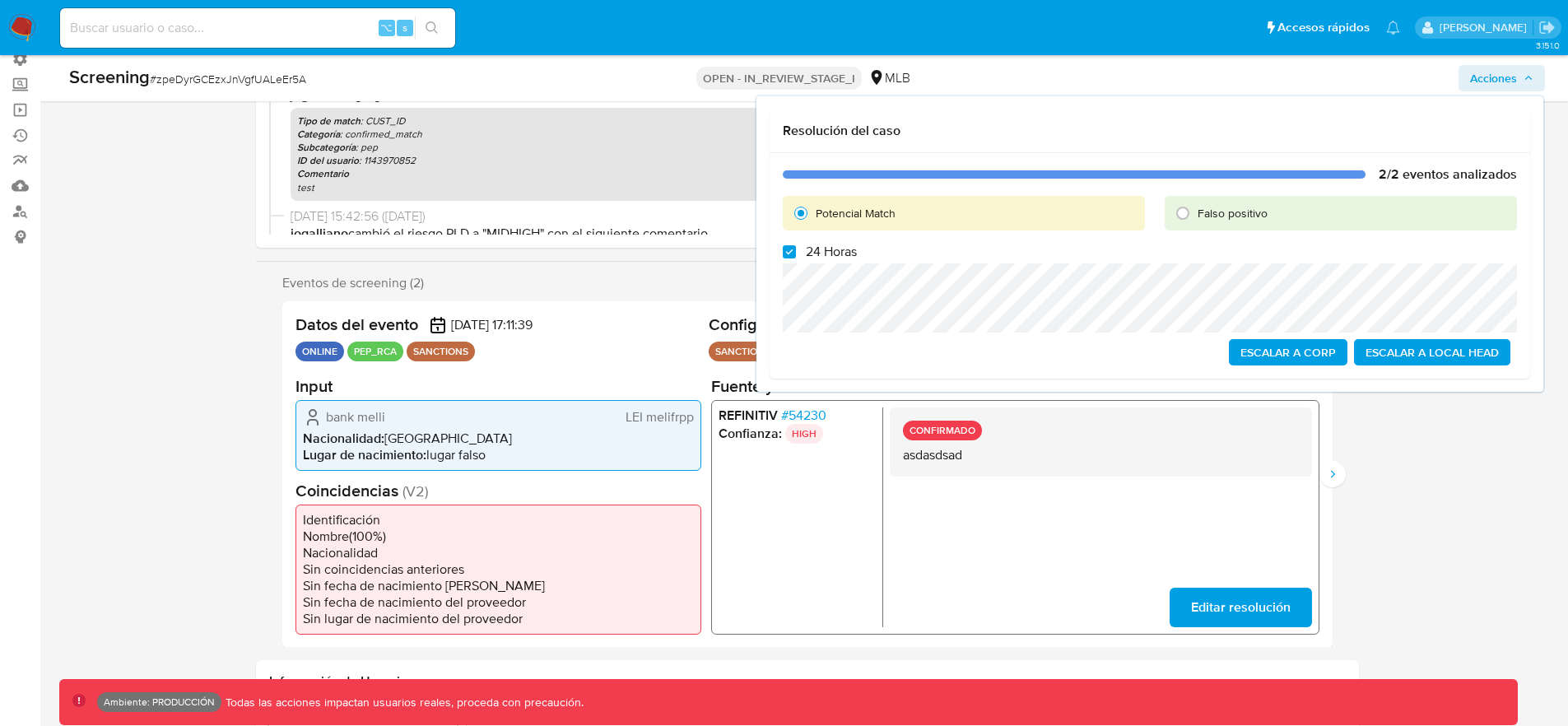
click at [1197, 218] on span "Falso positivo" at bounding box center [1232, 213] width 70 height 17
click at [1196, 218] on input "Falso positivo" at bounding box center [1183, 213] width 26 height 26
radio input "true"
click at [858, 213] on span "Potencial Match" at bounding box center [856, 213] width 80 height 17
click at [814, 213] on input "Potencial Match" at bounding box center [801, 213] width 26 height 26
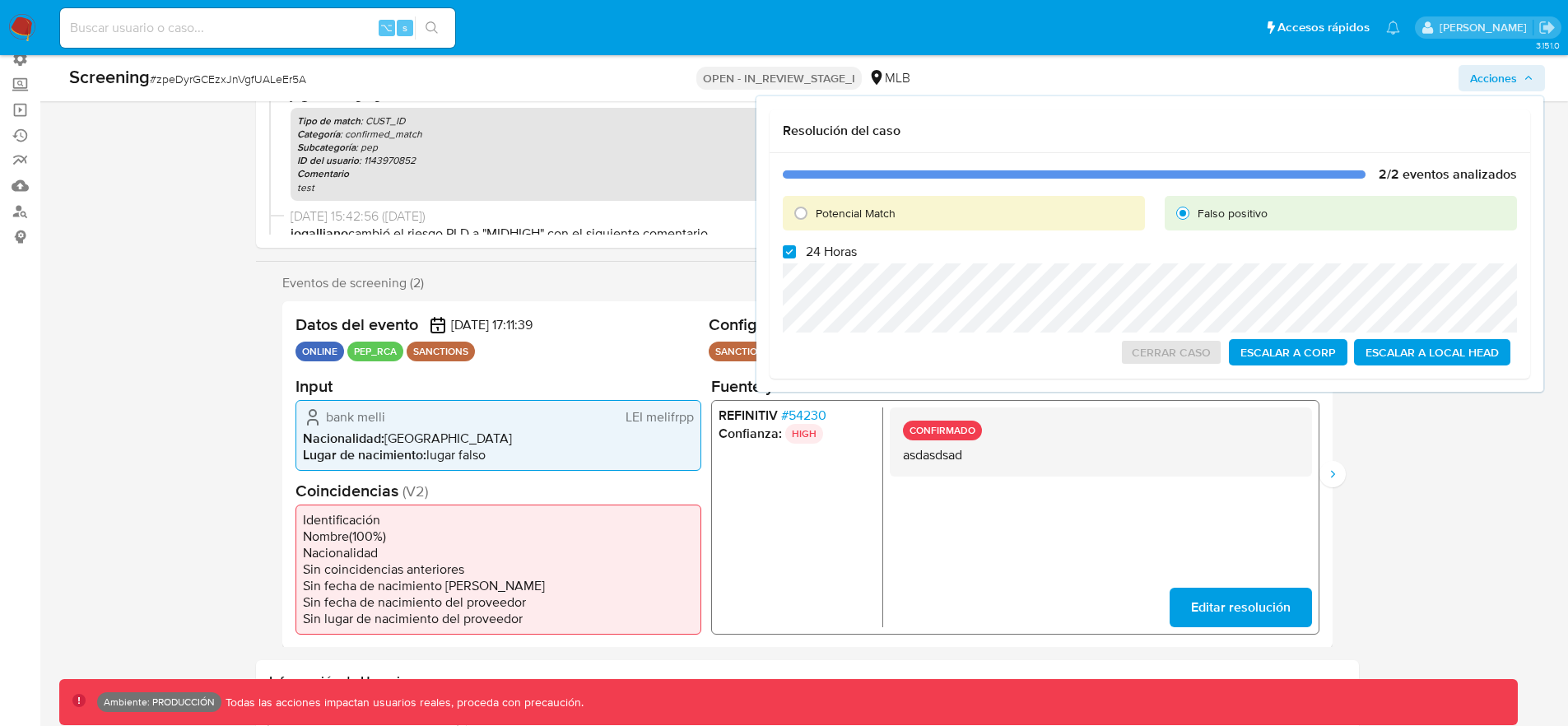
radio input "true"
click at [1194, 220] on input "Falso positivo" at bounding box center [1183, 213] width 26 height 26
radio input "true"
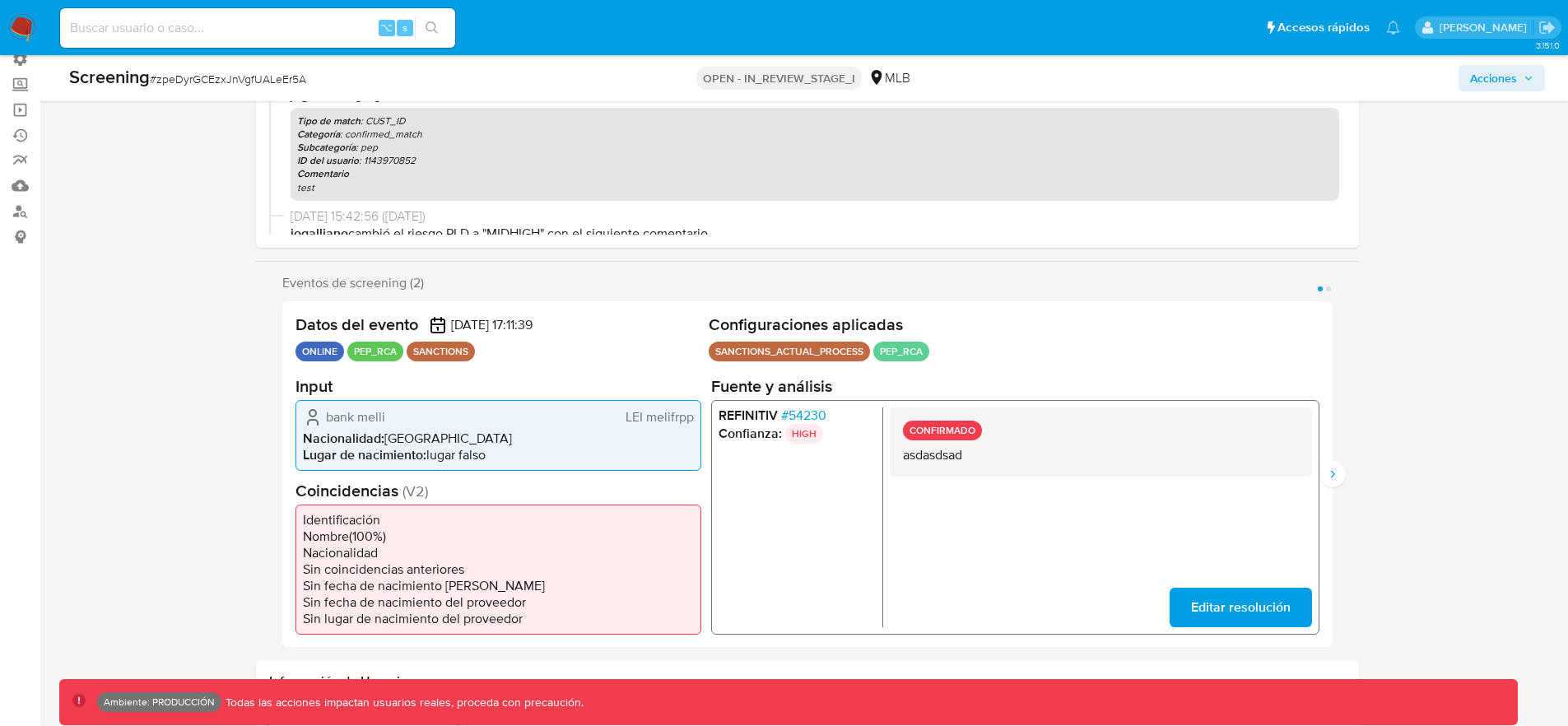
scroll to position [153, 0]
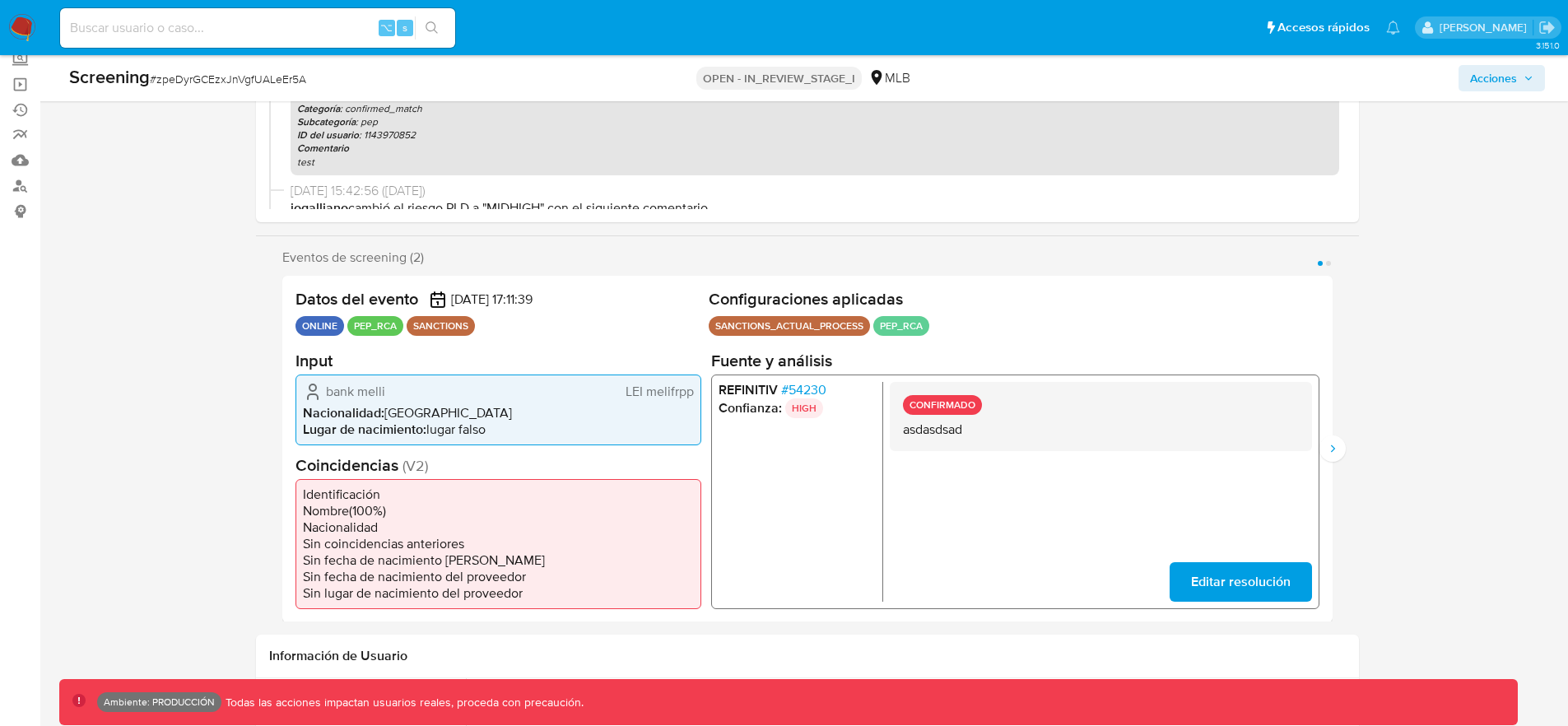
click at [860, 393] on li "REFINITIV # 54230" at bounding box center [796, 389] width 157 height 17
click at [1335, 451] on icon "Siguiente" at bounding box center [1332, 449] width 13 height 13
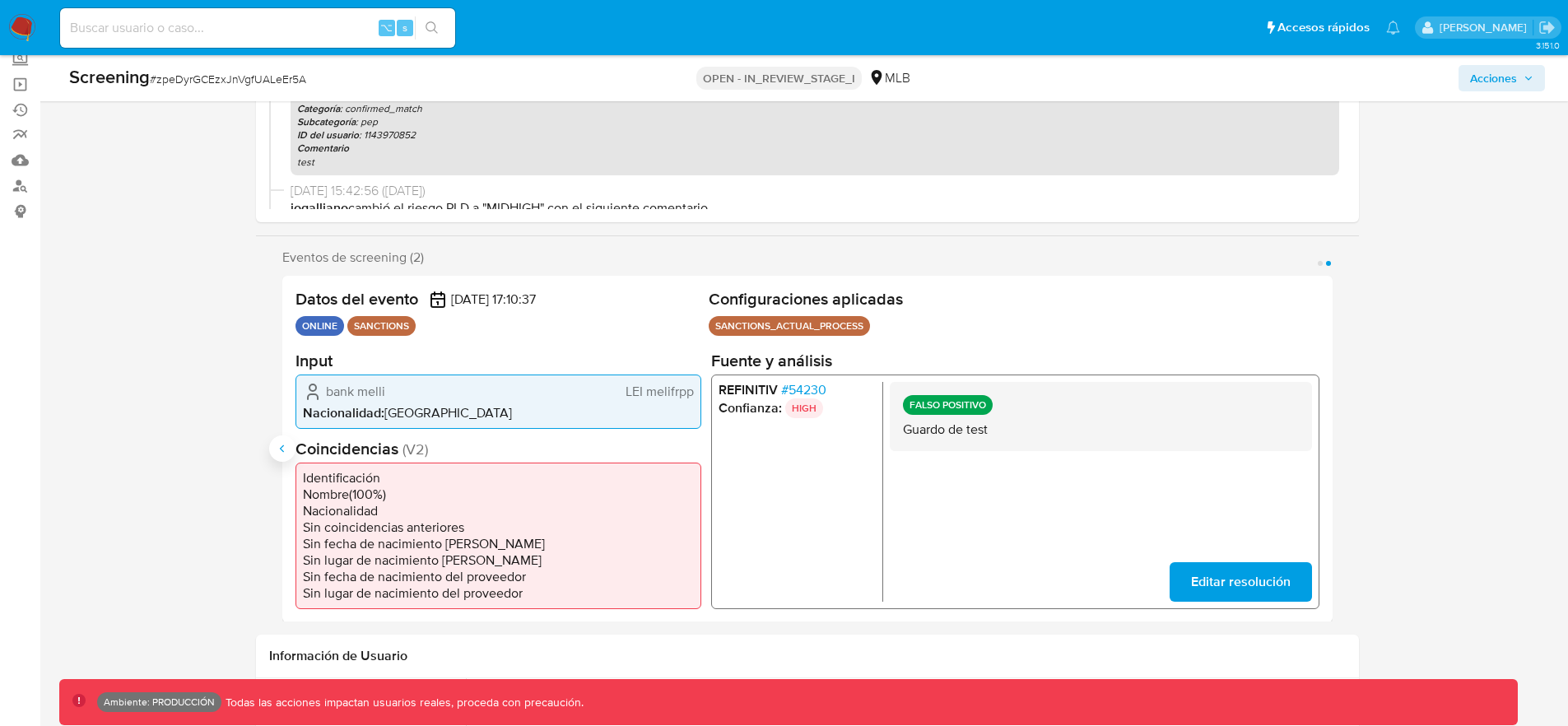
click at [281, 447] on icon "Anterior" at bounding box center [281, 448] width 4 height 7
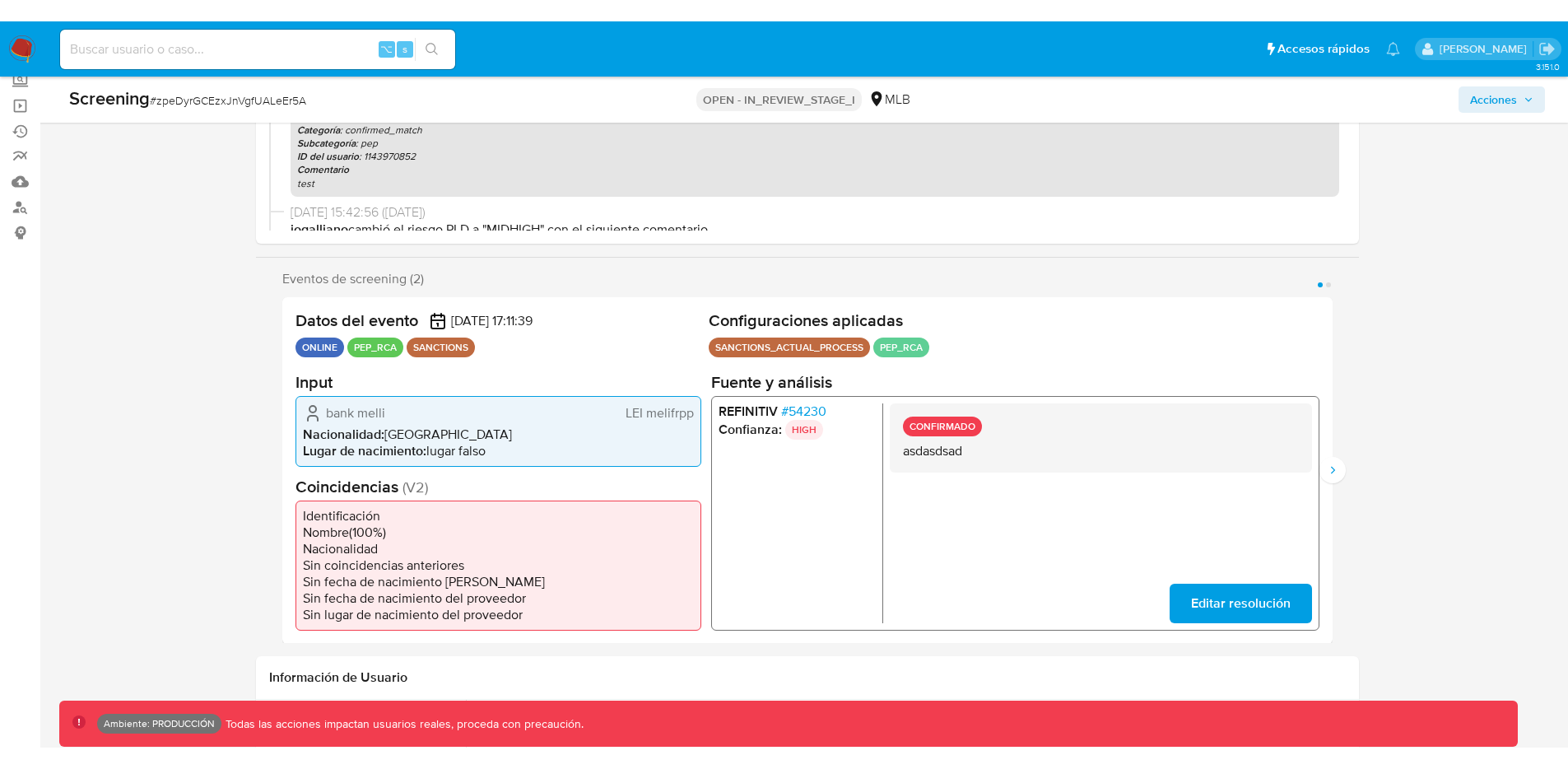
scroll to position [154, 0]
